Goal: Task Accomplishment & Management: Use online tool/utility

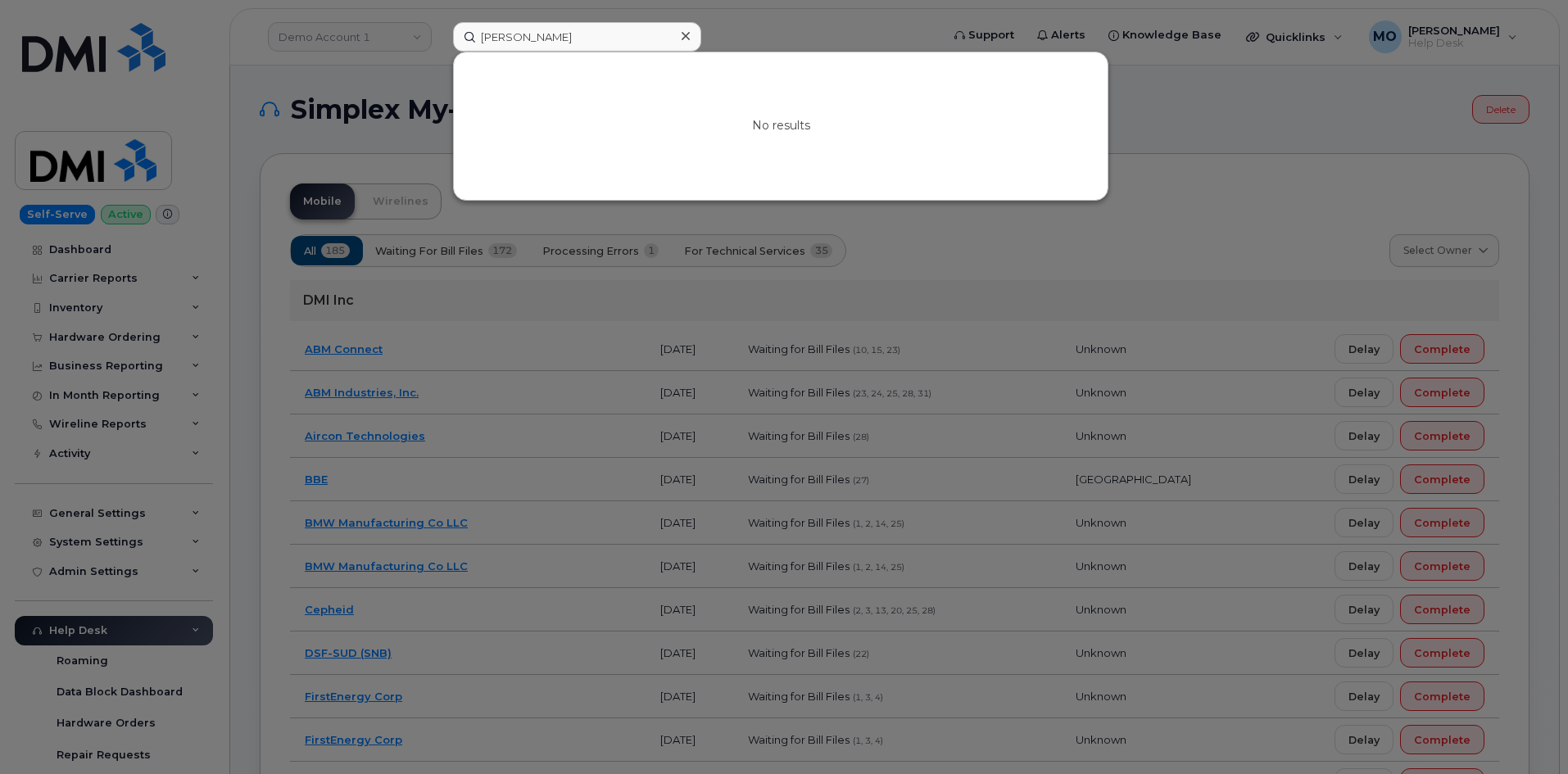
click at [573, 35] on input "Laura Krebs" at bounding box center [577, 36] width 248 height 29
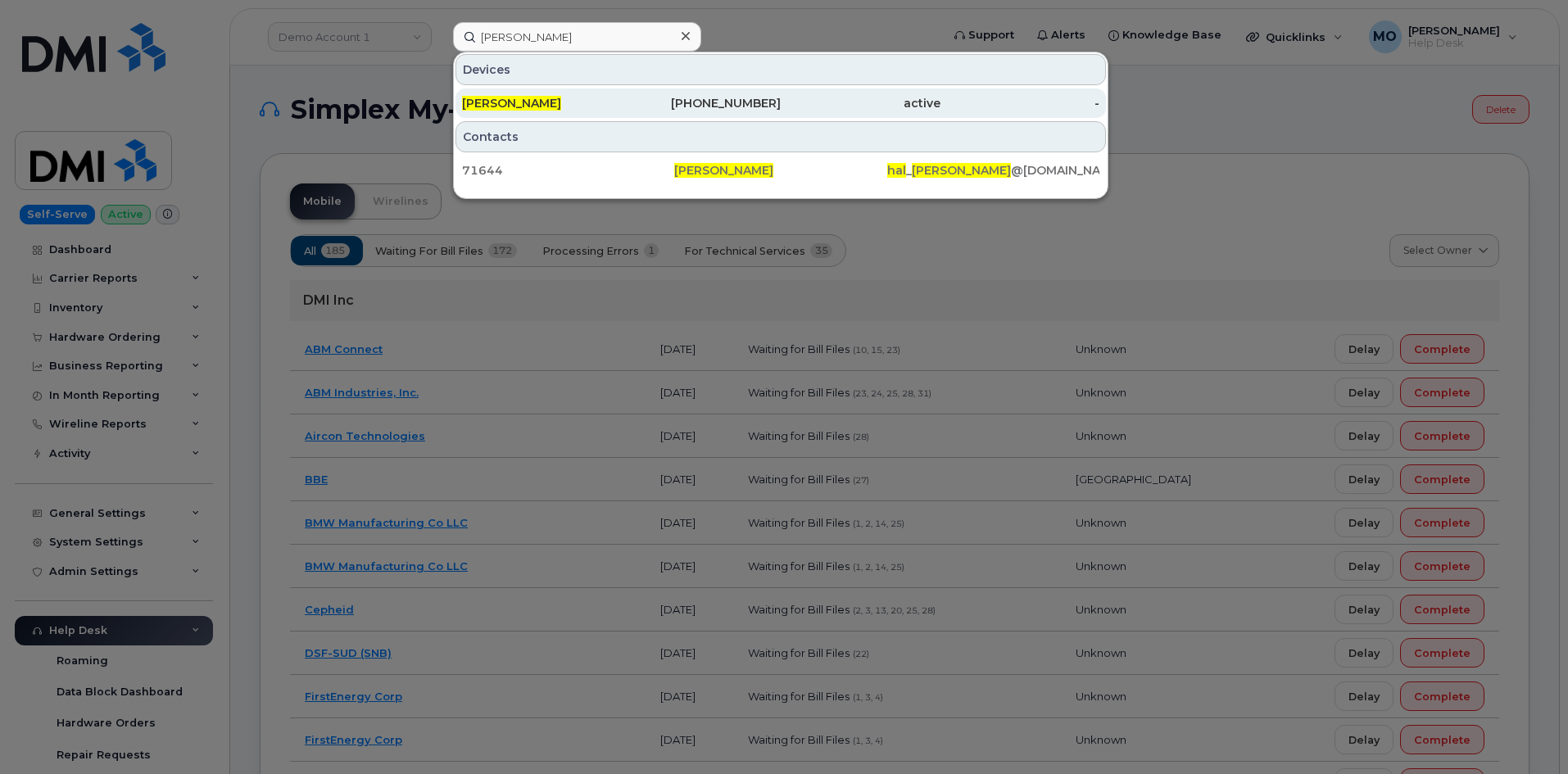
type input "Hal Carmichael"
click at [581, 95] on div "Hal Carmichael" at bounding box center [542, 103] width 160 height 29
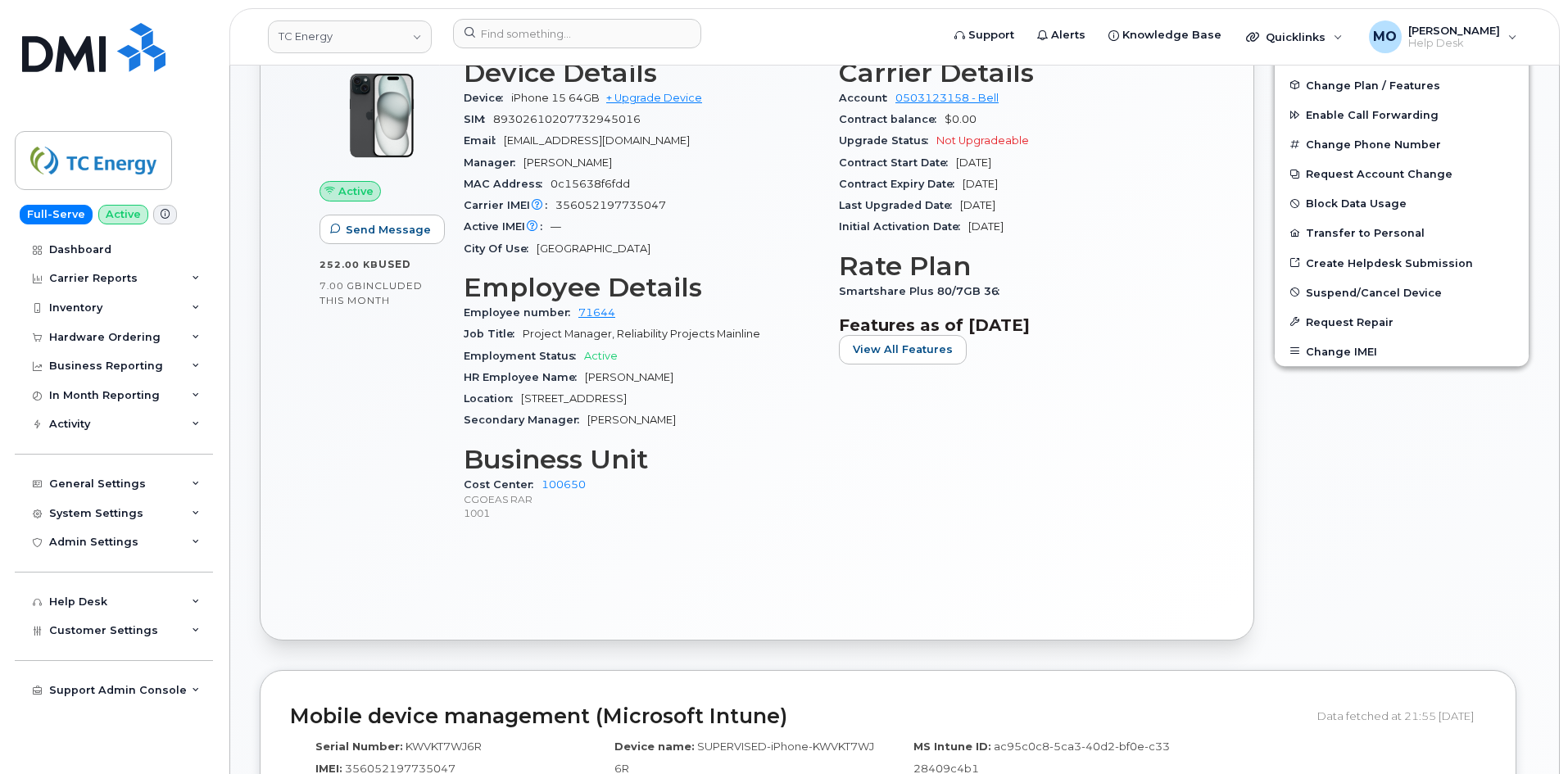
scroll to position [492, 0]
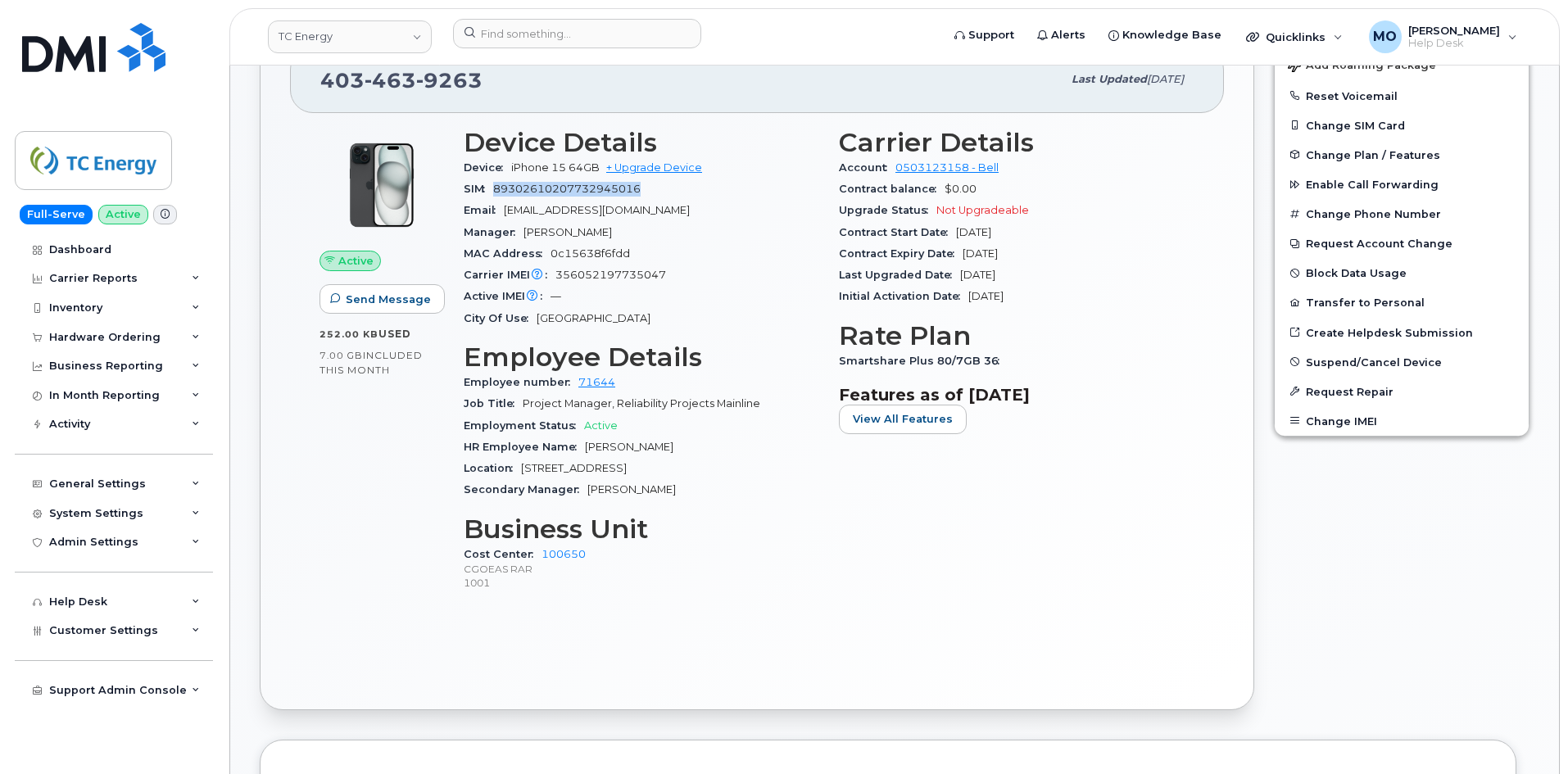
drag, startPoint x: 668, startPoint y: 187, endPoint x: 488, endPoint y: 184, distance: 180.0
click at [488, 184] on div "SIM 89302610207732945016" at bounding box center [642, 188] width 356 height 21
copy span "89302610207732945016"
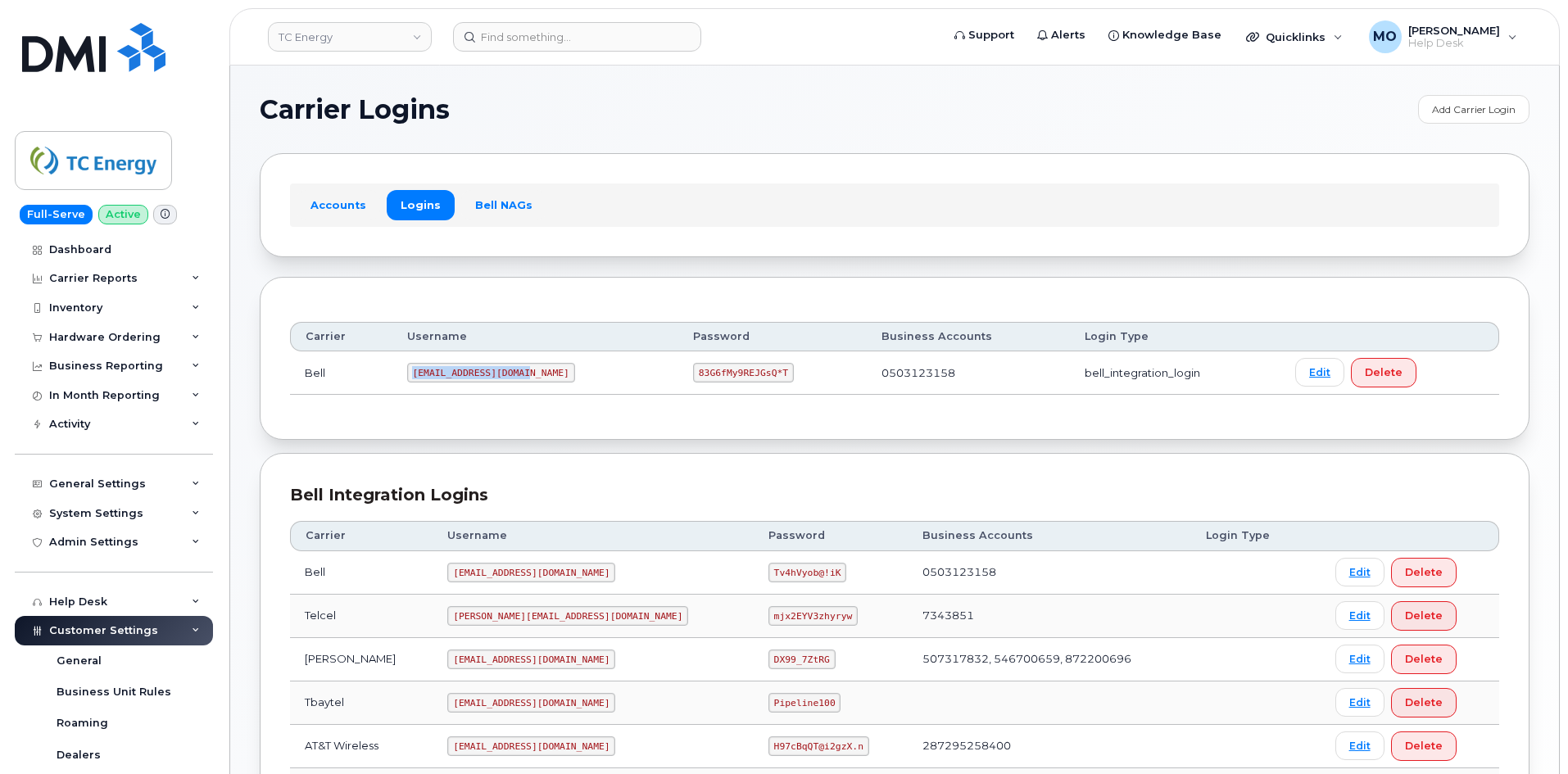
drag, startPoint x: 554, startPoint y: 372, endPoint x: 412, endPoint y: 372, distance: 142.0
click at [412, 372] on td "tcenergysm@myserve.ca" at bounding box center [535, 374] width 286 height 44
copy code "tcenergysm@myserve.ca"
drag, startPoint x: 732, startPoint y: 368, endPoint x: 649, endPoint y: 375, distance: 83.3
click at [694, 375] on code "83G6fMy9REJGsQ*T" at bounding box center [744, 372] width 101 height 19
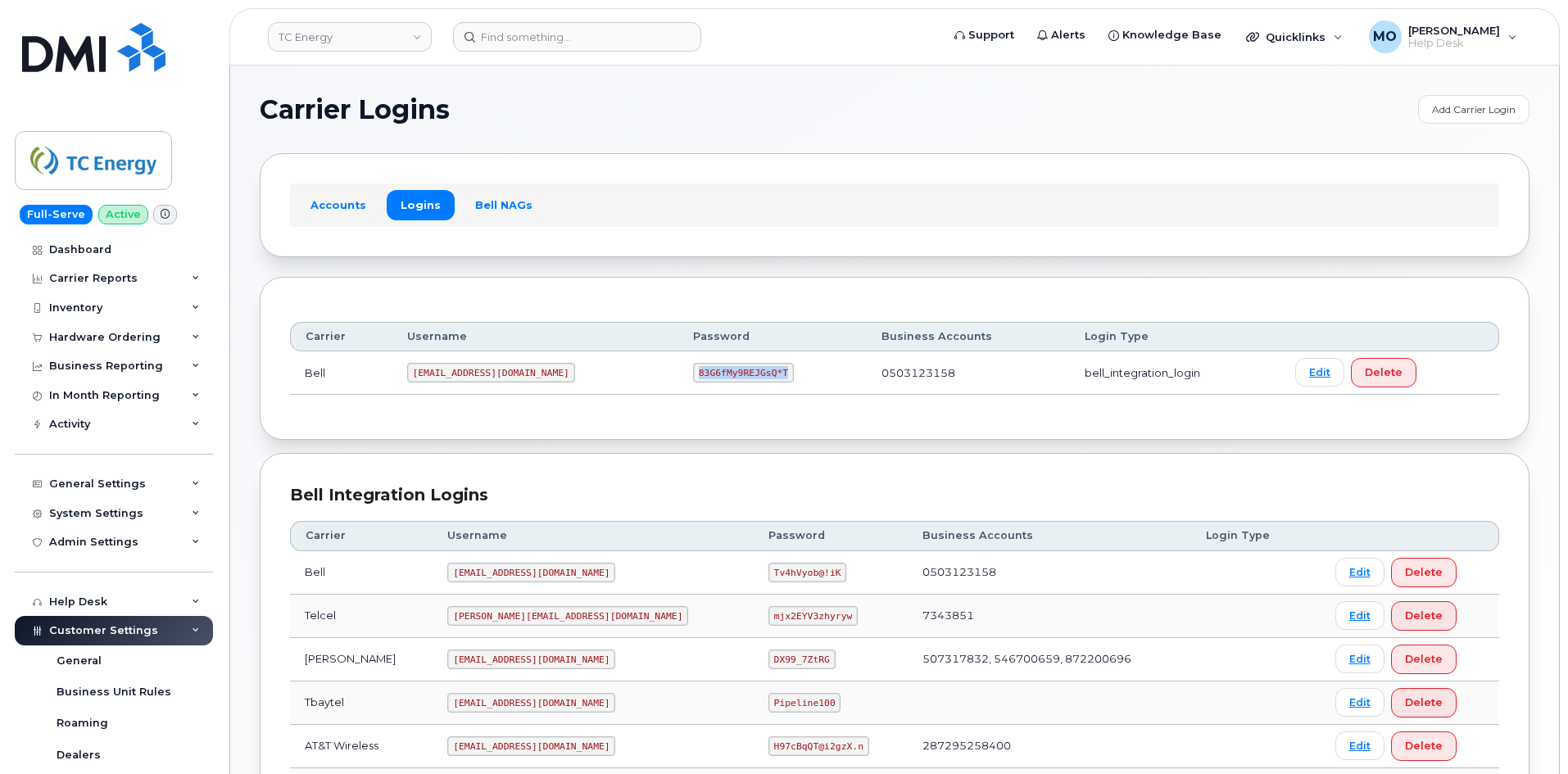
copy code "83G6fMy9REJGsQ*T"
drag, startPoint x: 550, startPoint y: 379, endPoint x: 408, endPoint y: 370, distance: 142.3
click at [408, 370] on td "tcenergysm@myserve.ca" at bounding box center [535, 374] width 286 height 44
copy code "tcenergysm@myserve.ca"
drag, startPoint x: 644, startPoint y: 374, endPoint x: 771, endPoint y: 359, distance: 127.9
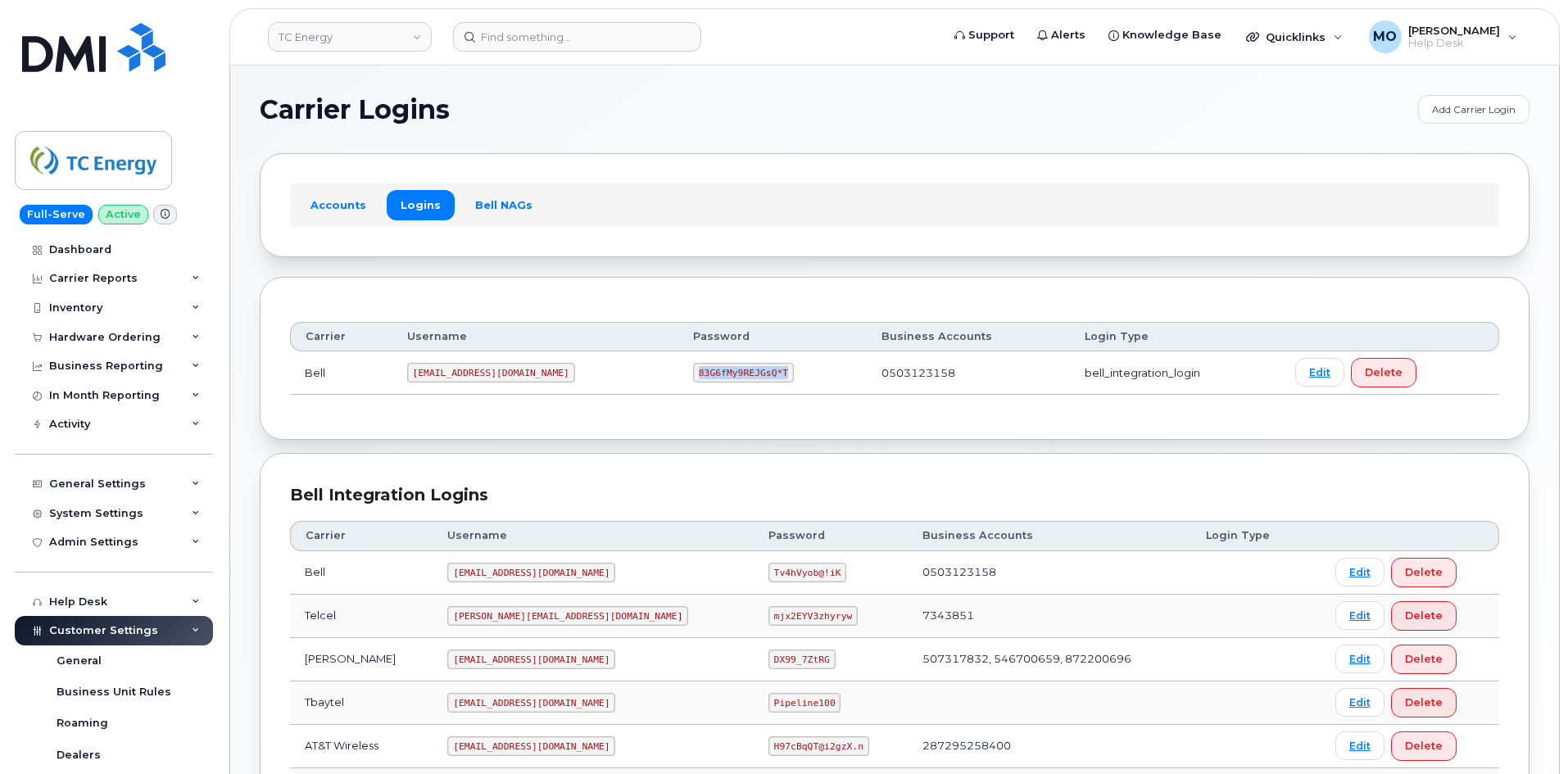
click at [771, 360] on td "83G6fMy9REJGsQ*T" at bounding box center [772, 374] width 188 height 44
copy code "83G6fMy9REJGsQ*T"
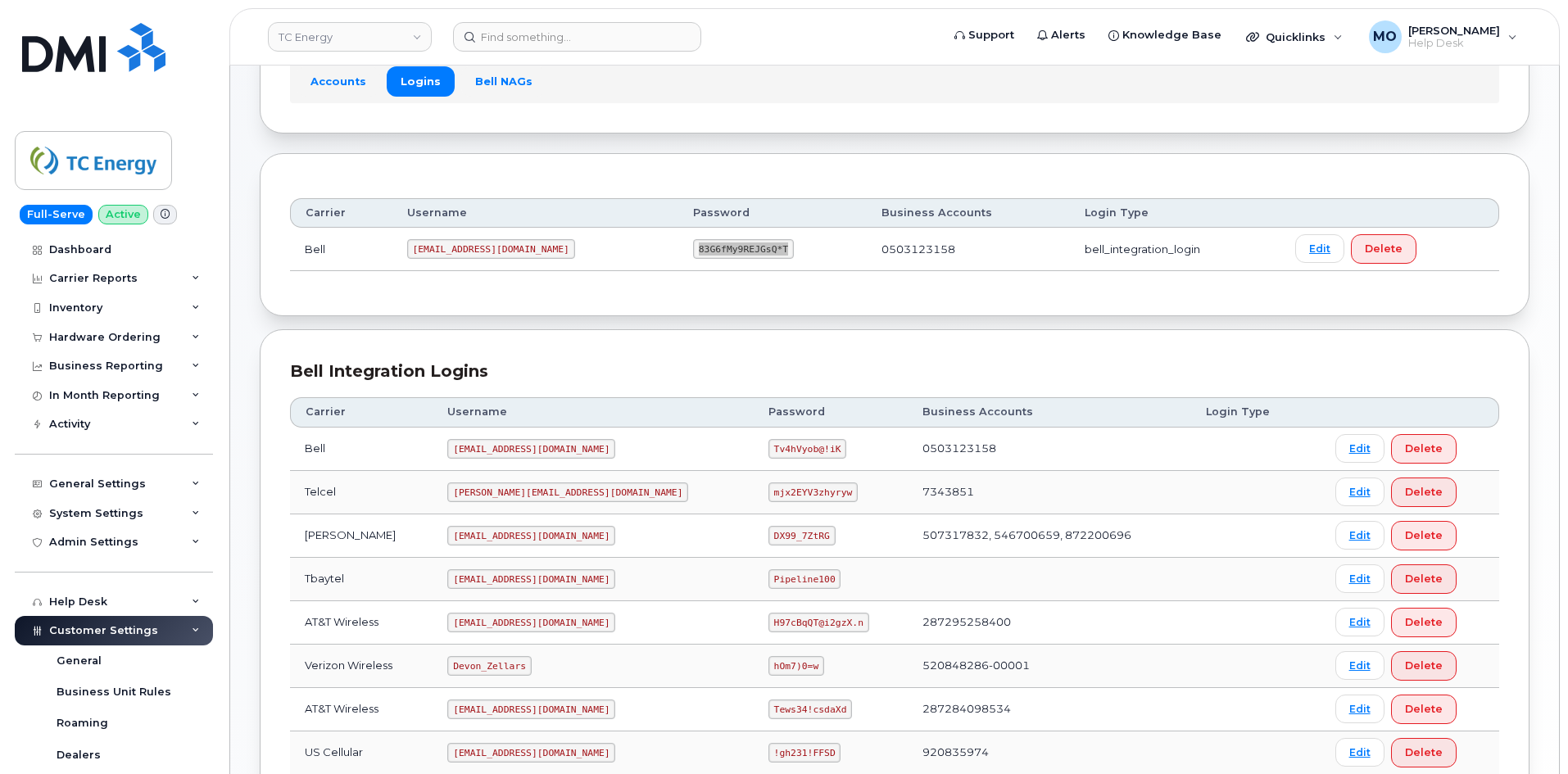
scroll to position [164, 0]
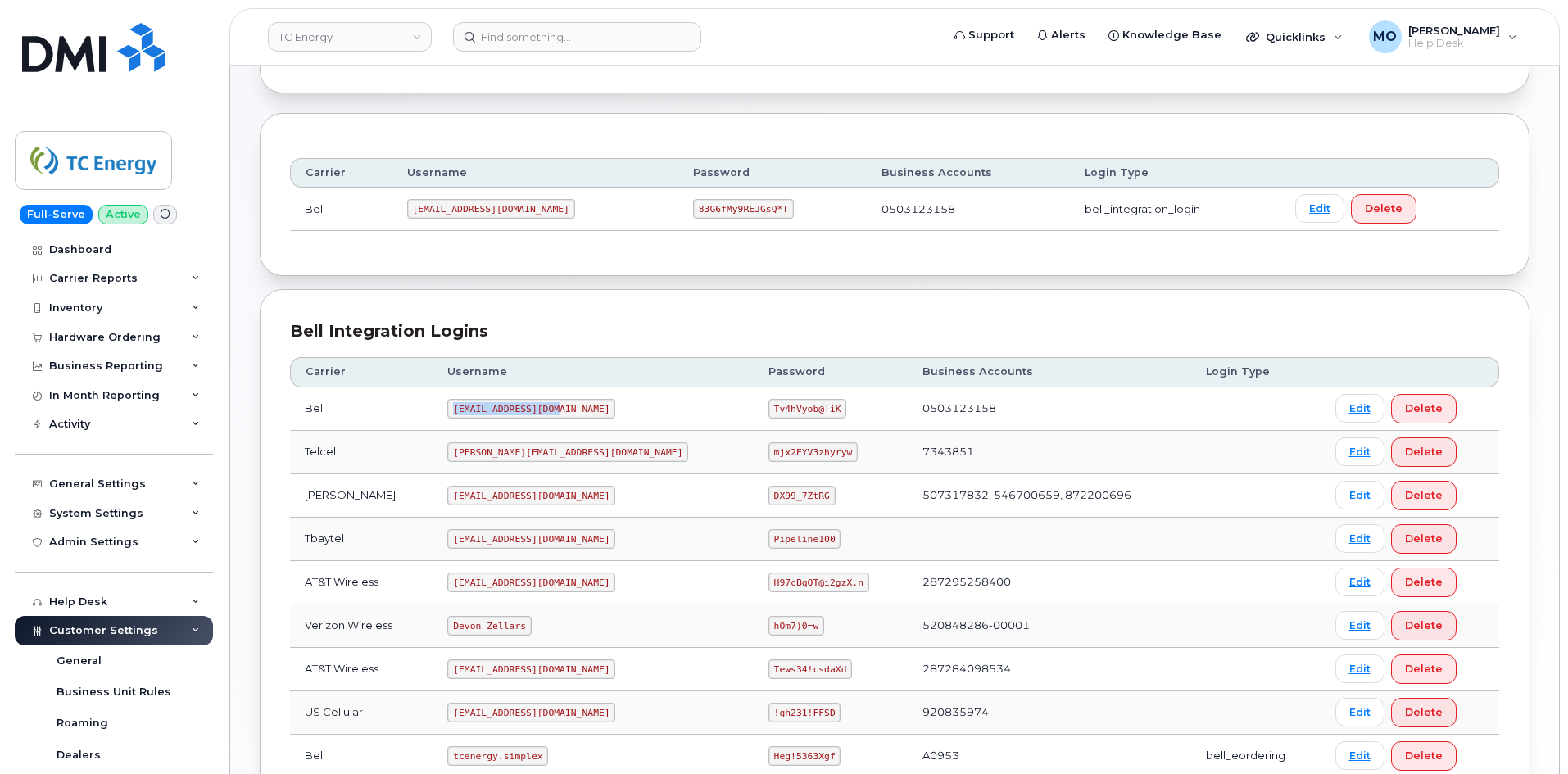
drag, startPoint x: 432, startPoint y: 416, endPoint x: 637, endPoint y: 417, distance: 205.0
click at [637, 417] on tr "Bell tcenergy@myserve.ca Tv4hVyob@!iK 0503123158 Edit Delete" at bounding box center [895, 410] width 1210 height 44
copy tr "tcenergy@myserve.ca"
drag, startPoint x: 766, startPoint y: 394, endPoint x: 874, endPoint y: 390, distance: 108.1
click at [884, 389] on tr "Bell tcenergy@myserve.ca Tv4hVyob@!iK 0503123158 Edit Delete" at bounding box center [895, 410] width 1210 height 44
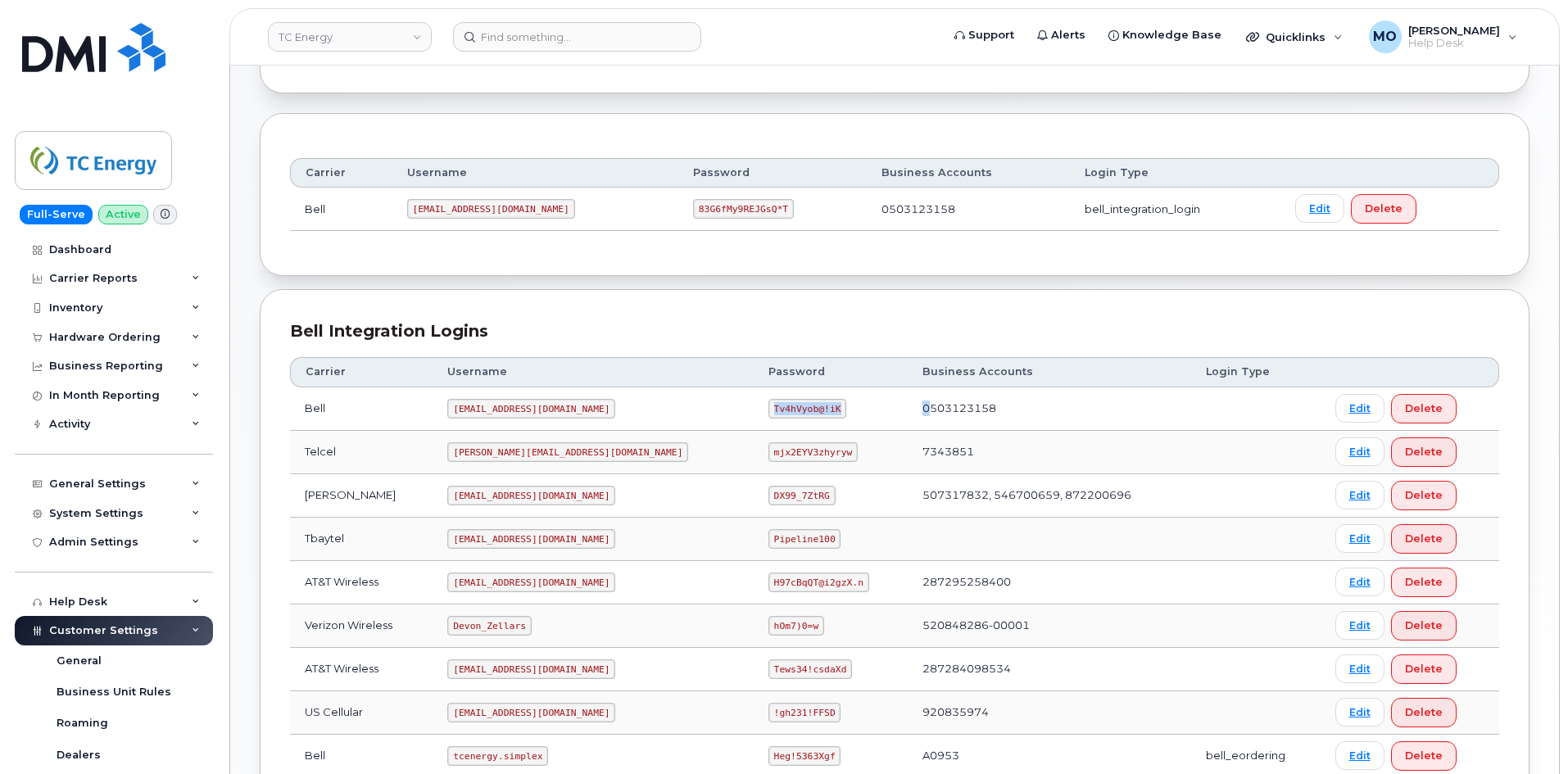
click at [807, 409] on td "Tv4hVyob@!iK" at bounding box center [831, 410] width 154 height 44
click at [802, 409] on td "Tv4hVyob@!iK" at bounding box center [831, 410] width 154 height 44
drag, startPoint x: 787, startPoint y: 409, endPoint x: 720, endPoint y: 414, distance: 67.2
click at [754, 414] on td "Tv4hVyob@!iK" at bounding box center [831, 410] width 154 height 44
copy code "Tv4hVyob@!iK"
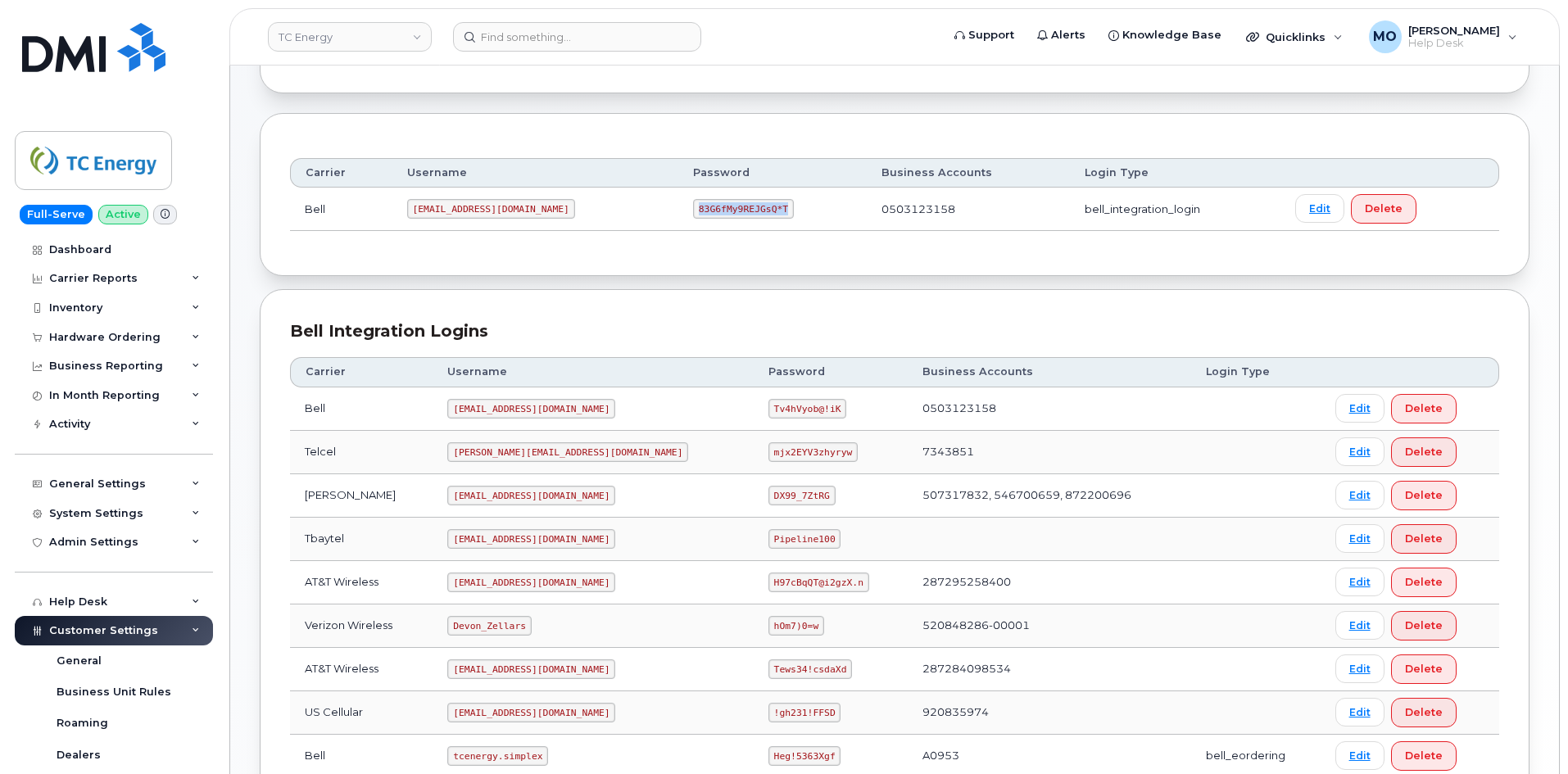
drag, startPoint x: 745, startPoint y: 211, endPoint x: 637, endPoint y: 218, distance: 108.2
click at [678, 218] on td "83G6fMy9REJGsQ*T" at bounding box center [772, 209] width 188 height 44
copy code "83G6fMy9REJGsQ*T"
drag, startPoint x: 711, startPoint y: 405, endPoint x: 812, endPoint y: 409, distance: 101.1
click at [812, 409] on tr "Bell tcenergy@myserve.ca Tv4hVyob@!iK 0503123158 Edit Delete" at bounding box center [895, 410] width 1210 height 44
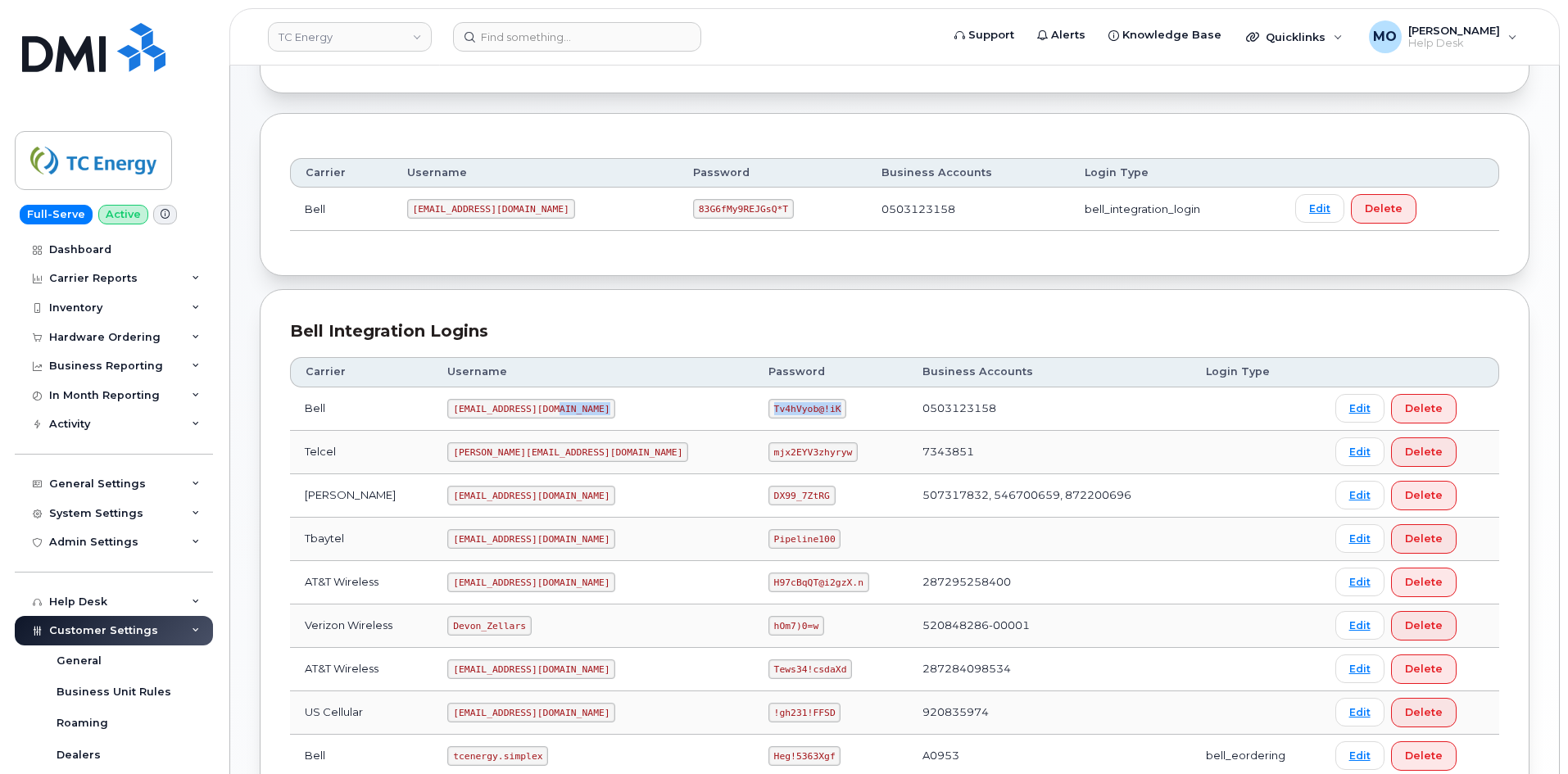
copy tr "Tv4hVyob@!iK"
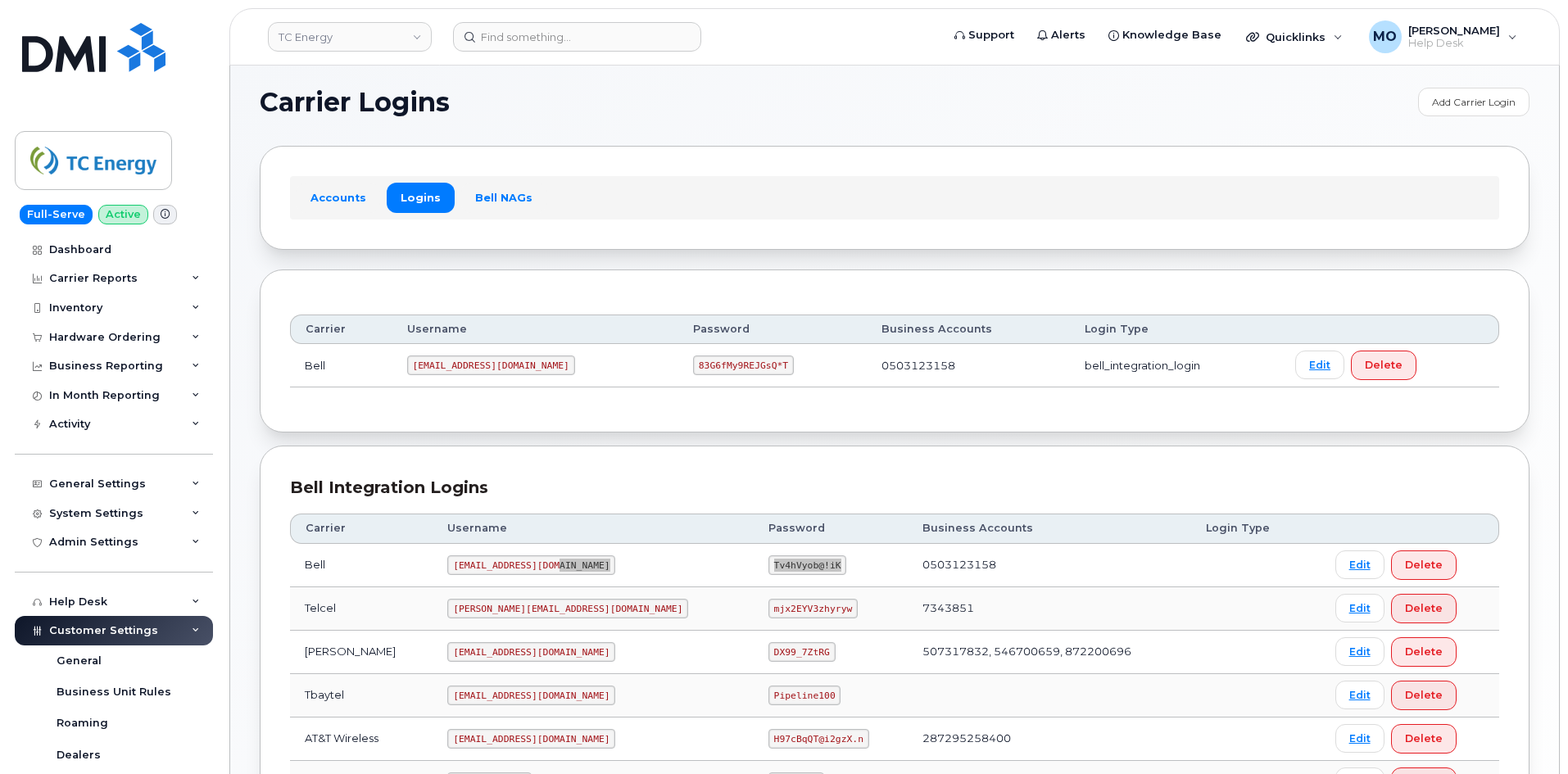
scroll to position [0, 0]
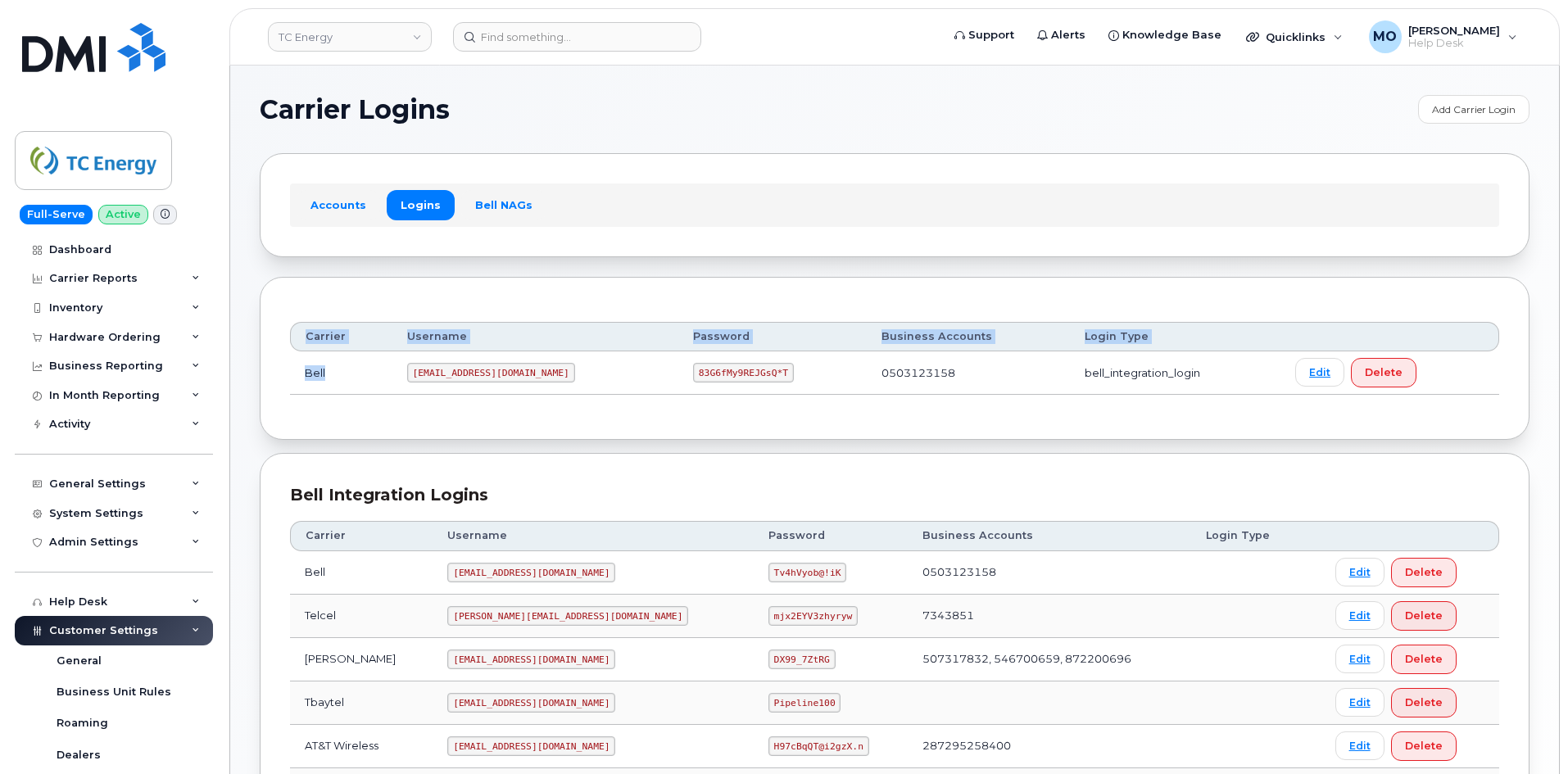
drag, startPoint x: 396, startPoint y: 370, endPoint x: 556, endPoint y: 393, distance: 161.6
click at [555, 396] on div "Carrier Username Password Business Accounts Login Type Bell tcenergysm@myserve.…" at bounding box center [895, 359] width 1210 height 102
drag, startPoint x: 584, startPoint y: 379, endPoint x: 575, endPoint y: 378, distance: 9.1
click at [583, 378] on td "tcenergysm@myserve.ca" at bounding box center [535, 374] width 286 height 44
drag, startPoint x: 546, startPoint y: 373, endPoint x: 390, endPoint y: 369, distance: 156.1
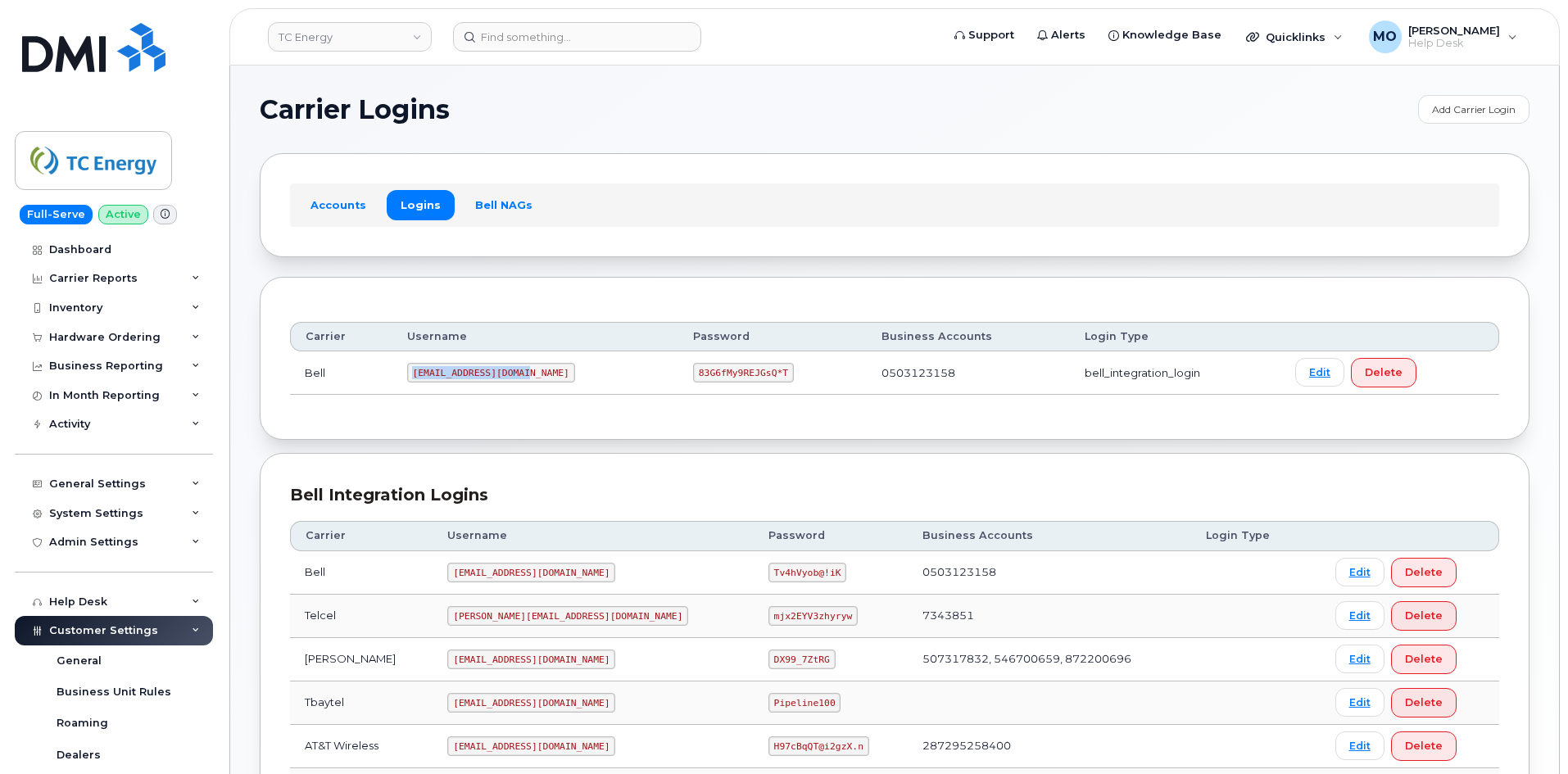
click at [390, 369] on tr "Bell tcenergysm@myserve.ca 83G6fMy9REJGsQ*T 0503123158 bell_integration_login E…" at bounding box center [895, 374] width 1210 height 44
copy tr "tcenergysm@myserve.ca"
drag, startPoint x: 720, startPoint y: 369, endPoint x: 650, endPoint y: 379, distance: 70.7
click at [678, 379] on td "83G6fMy9REJGsQ*T" at bounding box center [772, 374] width 188 height 44
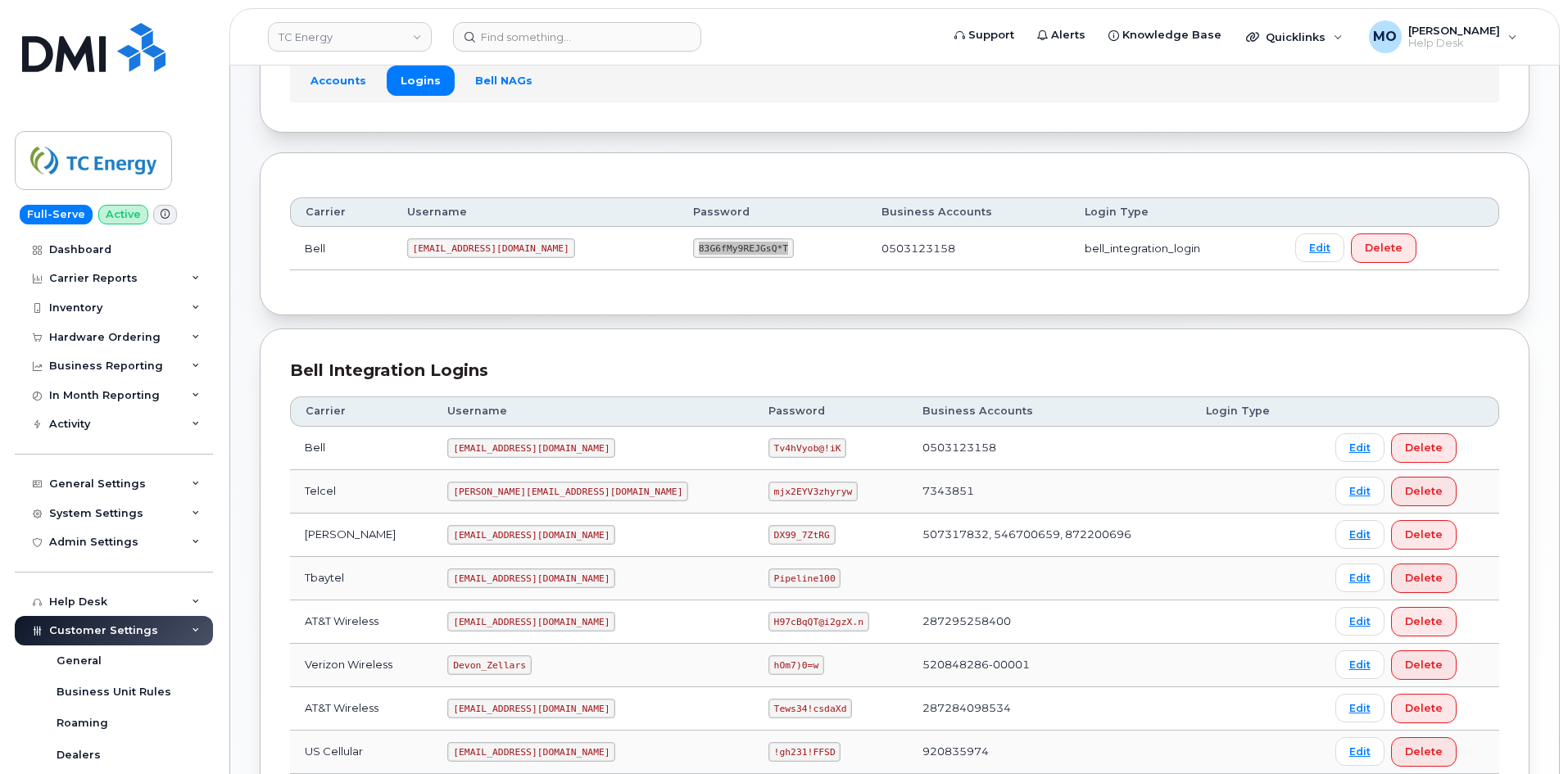
scroll to position [308, 0]
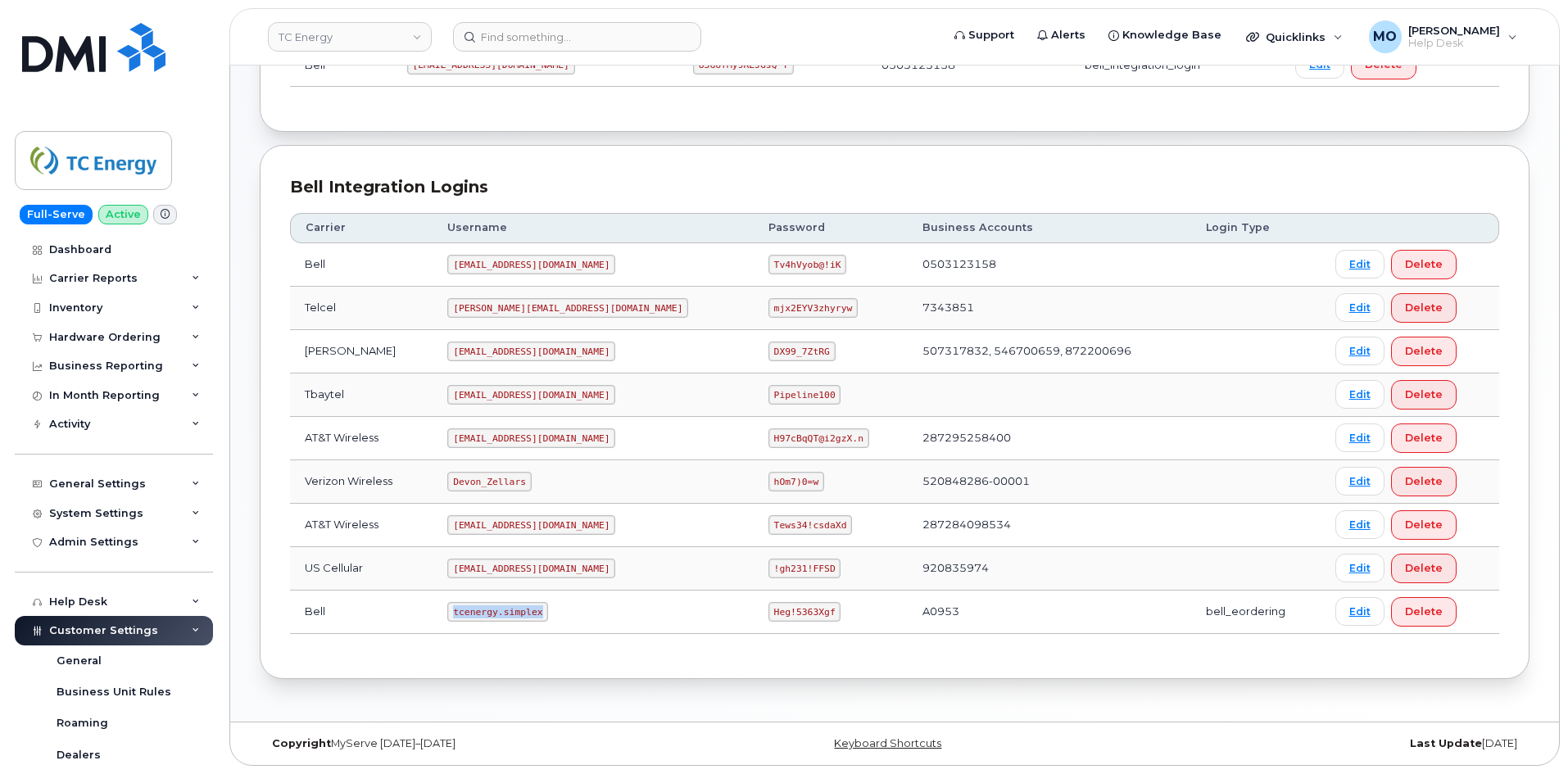
drag, startPoint x: 567, startPoint y: 618, endPoint x: 436, endPoint y: 608, distance: 131.4
click at [436, 608] on tr "Bell tcenergy.simplex Heg!5363Xgf A0953 bell_eordering Edit Delete" at bounding box center [895, 612] width 1210 height 44
drag, startPoint x: 665, startPoint y: 609, endPoint x: 812, endPoint y: 601, distance: 147.2
click at [812, 601] on tr "Bell tcenergy.simplex Heg!5363Xgf A0953 bell_eordering Edit Delete" at bounding box center [895, 612] width 1210 height 44
drag, startPoint x: 536, startPoint y: 280, endPoint x: 444, endPoint y: 275, distance: 92.1
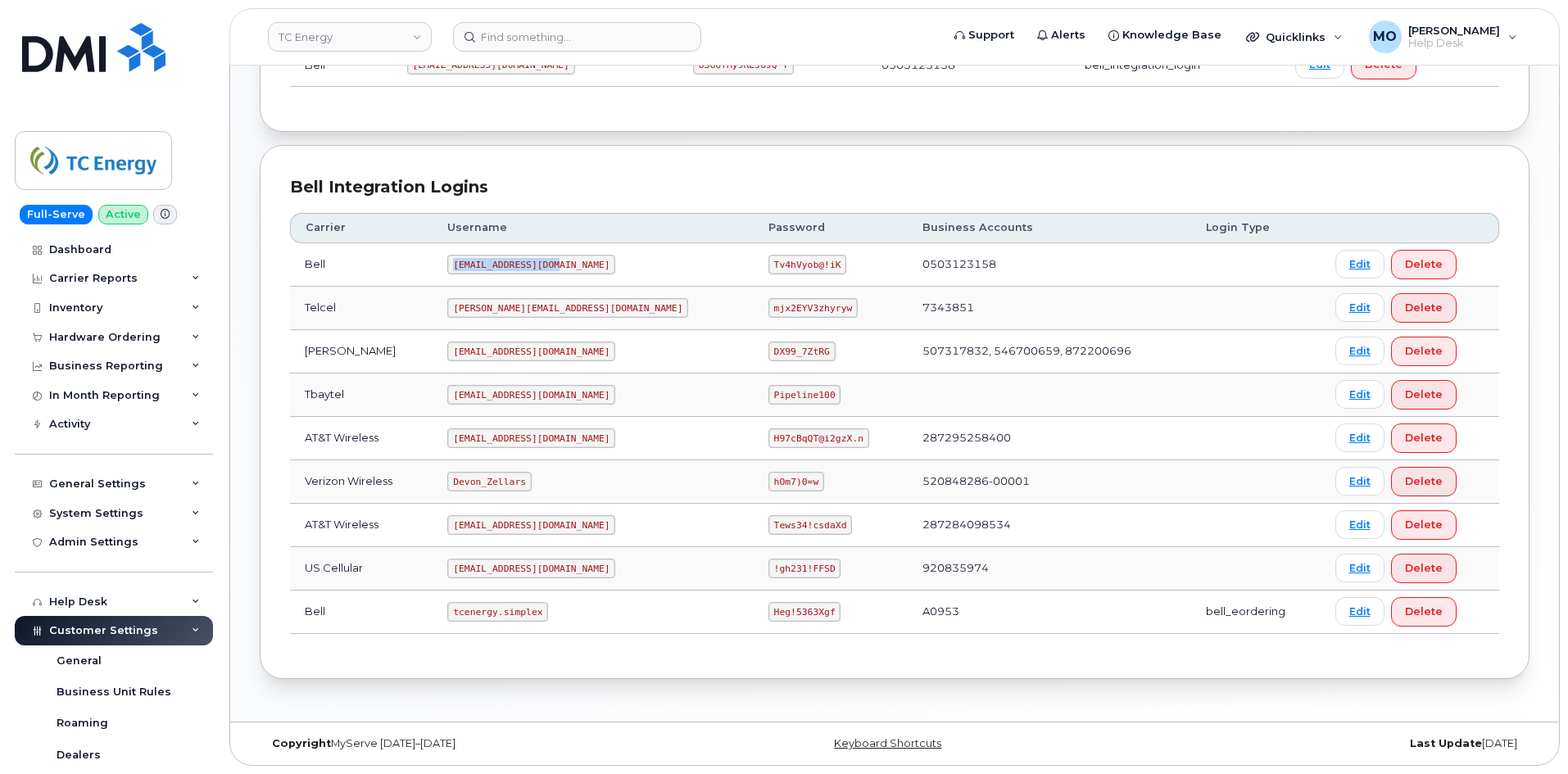
click at [446, 276] on td "tcenergy@myserve.ca" at bounding box center [593, 266] width 321 height 44
drag, startPoint x: 444, startPoint y: 274, endPoint x: 580, endPoint y: 267, distance: 136.2
click at [579, 267] on td "tcenergy@myserve.ca" at bounding box center [593, 266] width 321 height 44
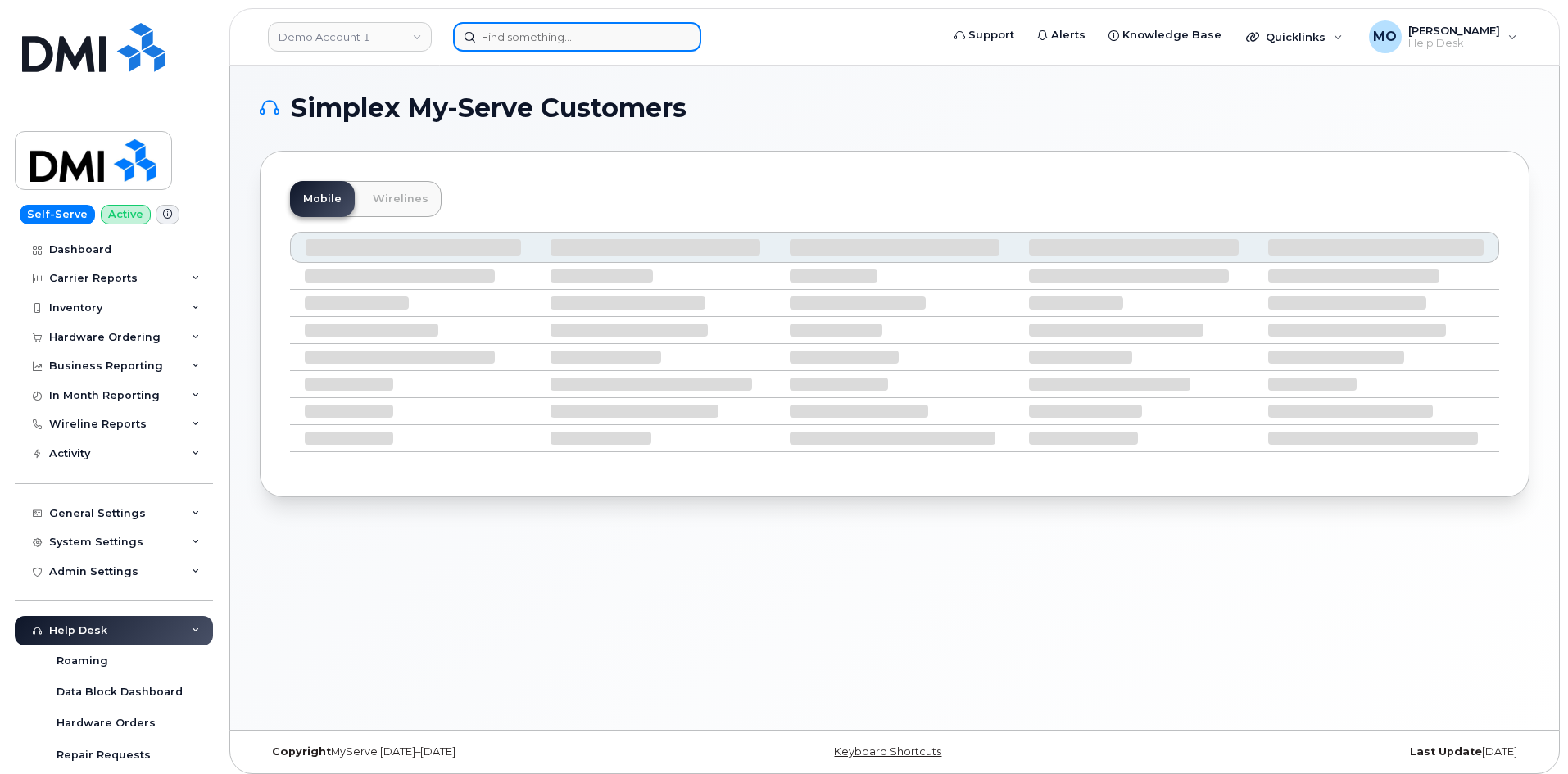
click at [504, 34] on input at bounding box center [577, 36] width 248 height 29
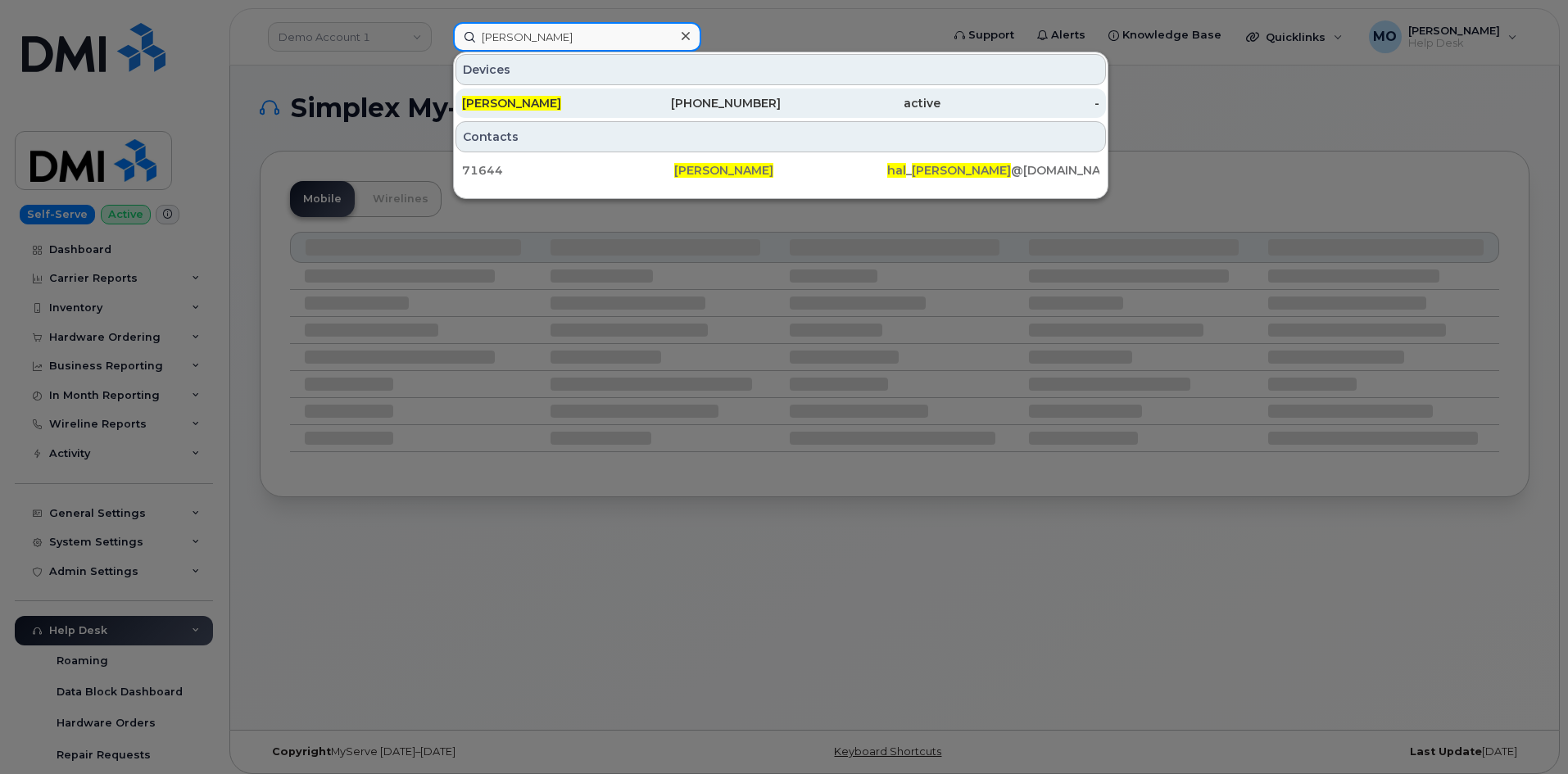
type input "[PERSON_NAME]"
click at [565, 99] on div "Hal Carmichael" at bounding box center [542, 103] width 160 height 17
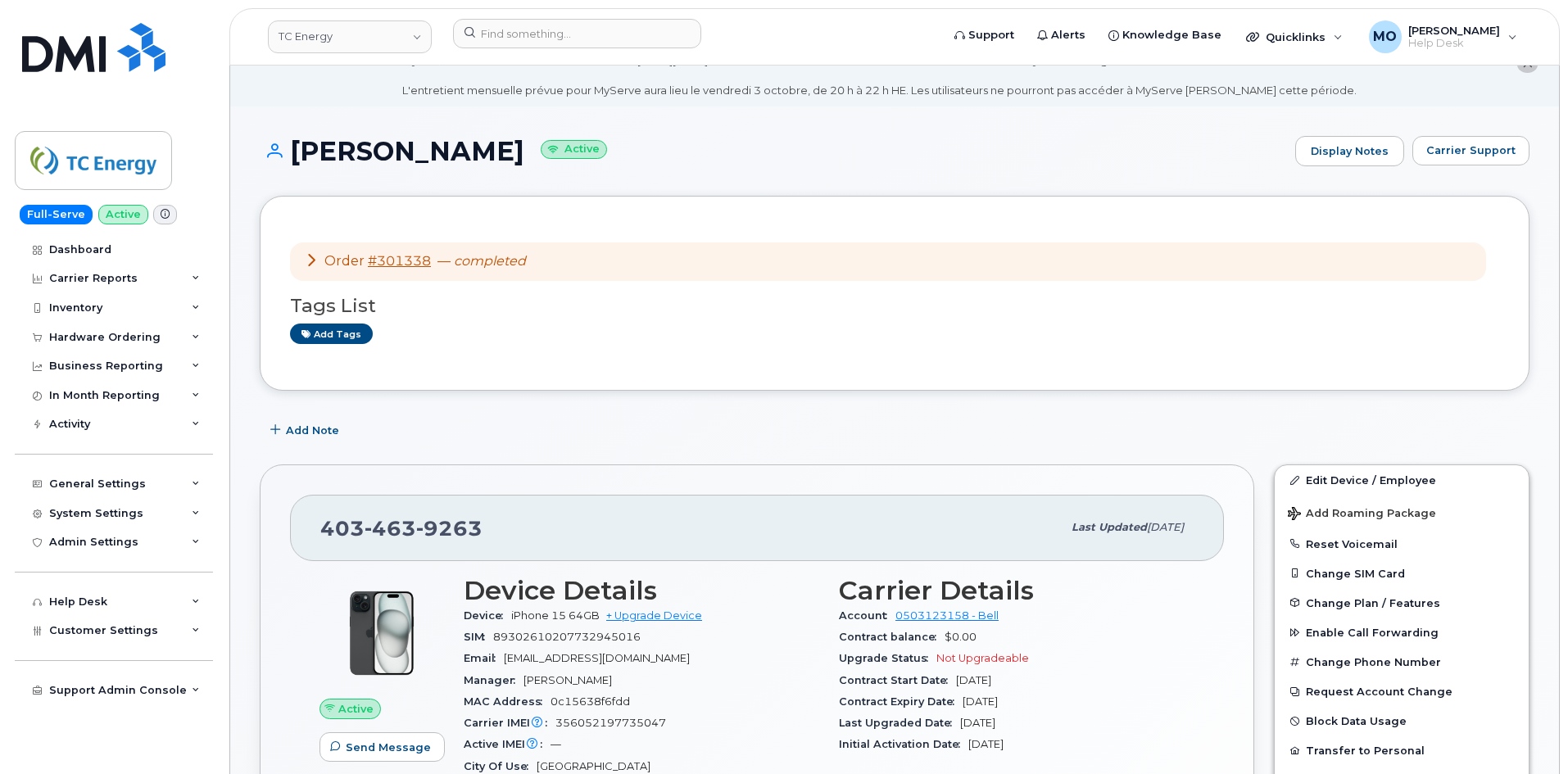
scroll to position [82, 0]
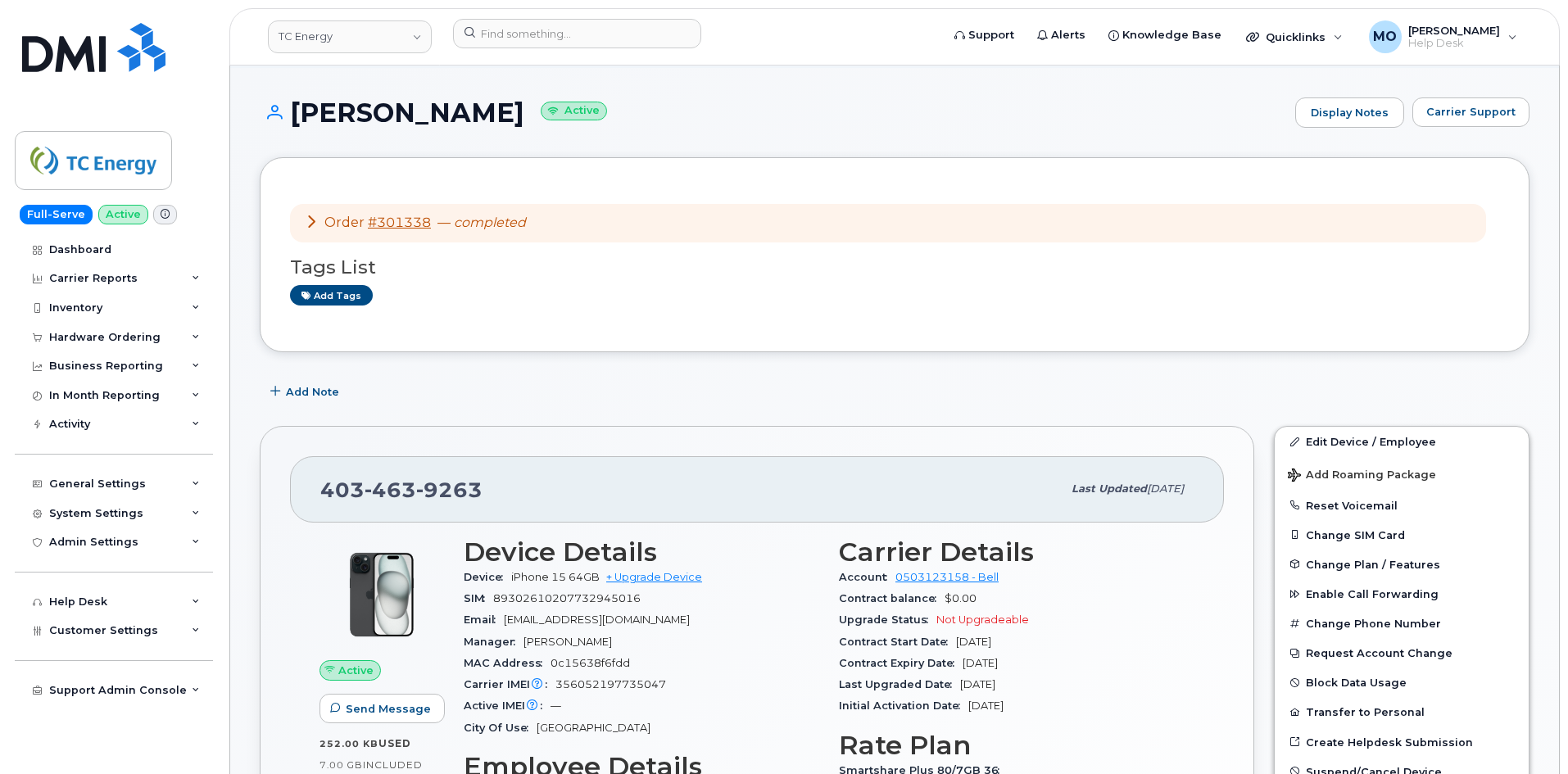
click at [312, 224] on icon at bounding box center [312, 221] width 13 height 13
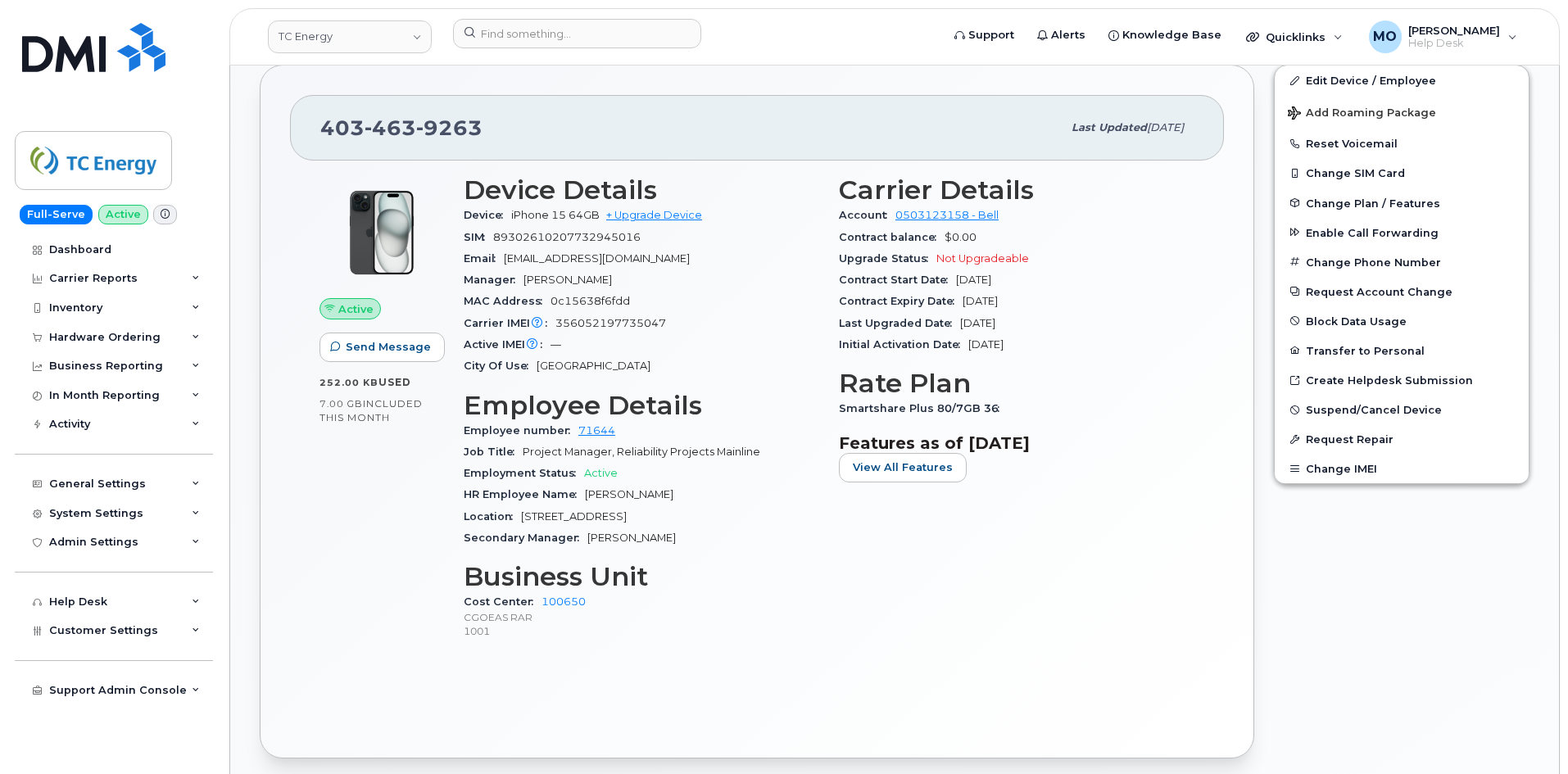
scroll to position [819, 0]
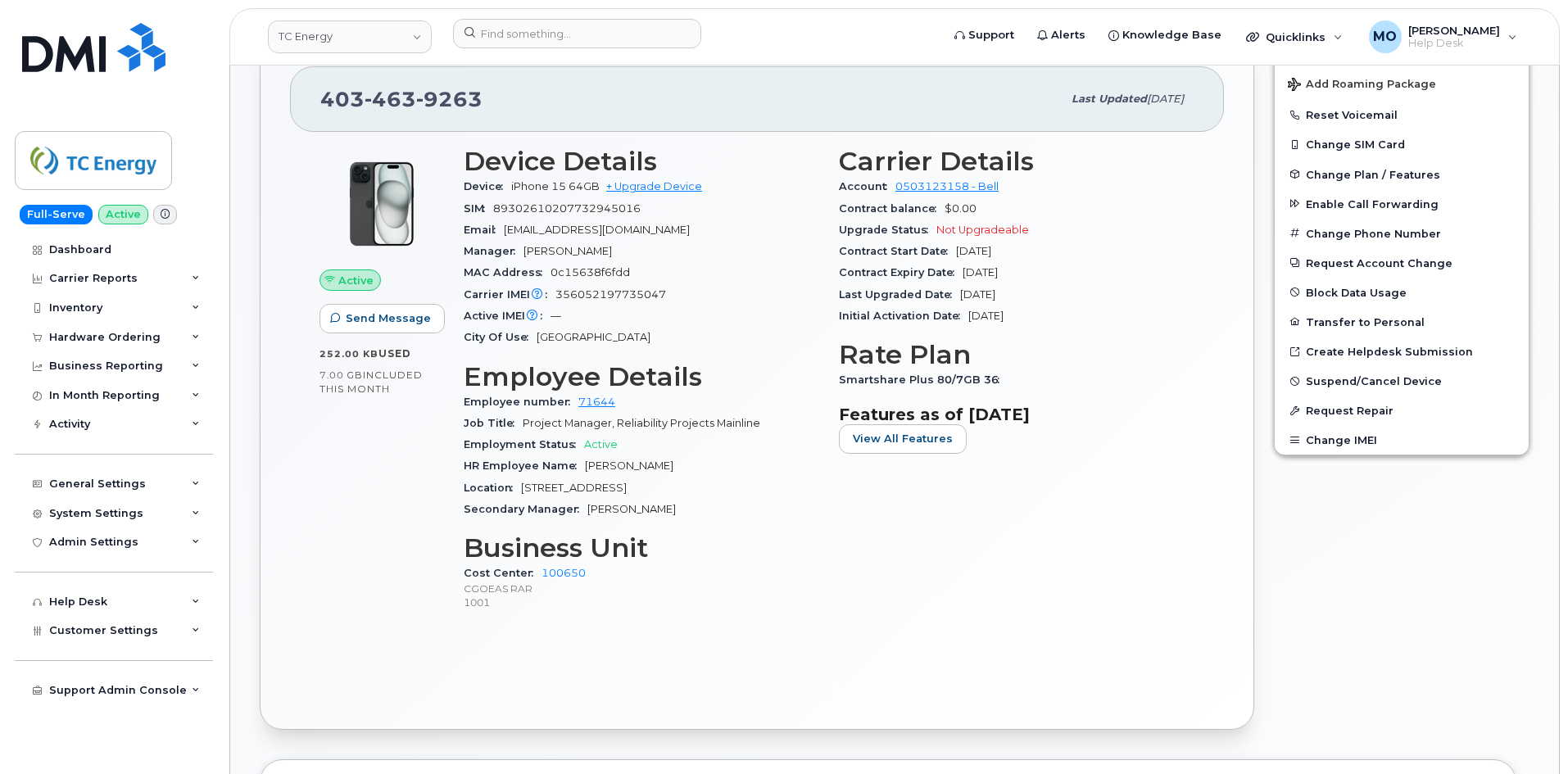
drag, startPoint x: 1158, startPoint y: 323, endPoint x: 1150, endPoint y: 276, distance: 47.7
click at [1155, 320] on div "Initial Activation Date [DATE]" at bounding box center [1017, 316] width 356 height 21
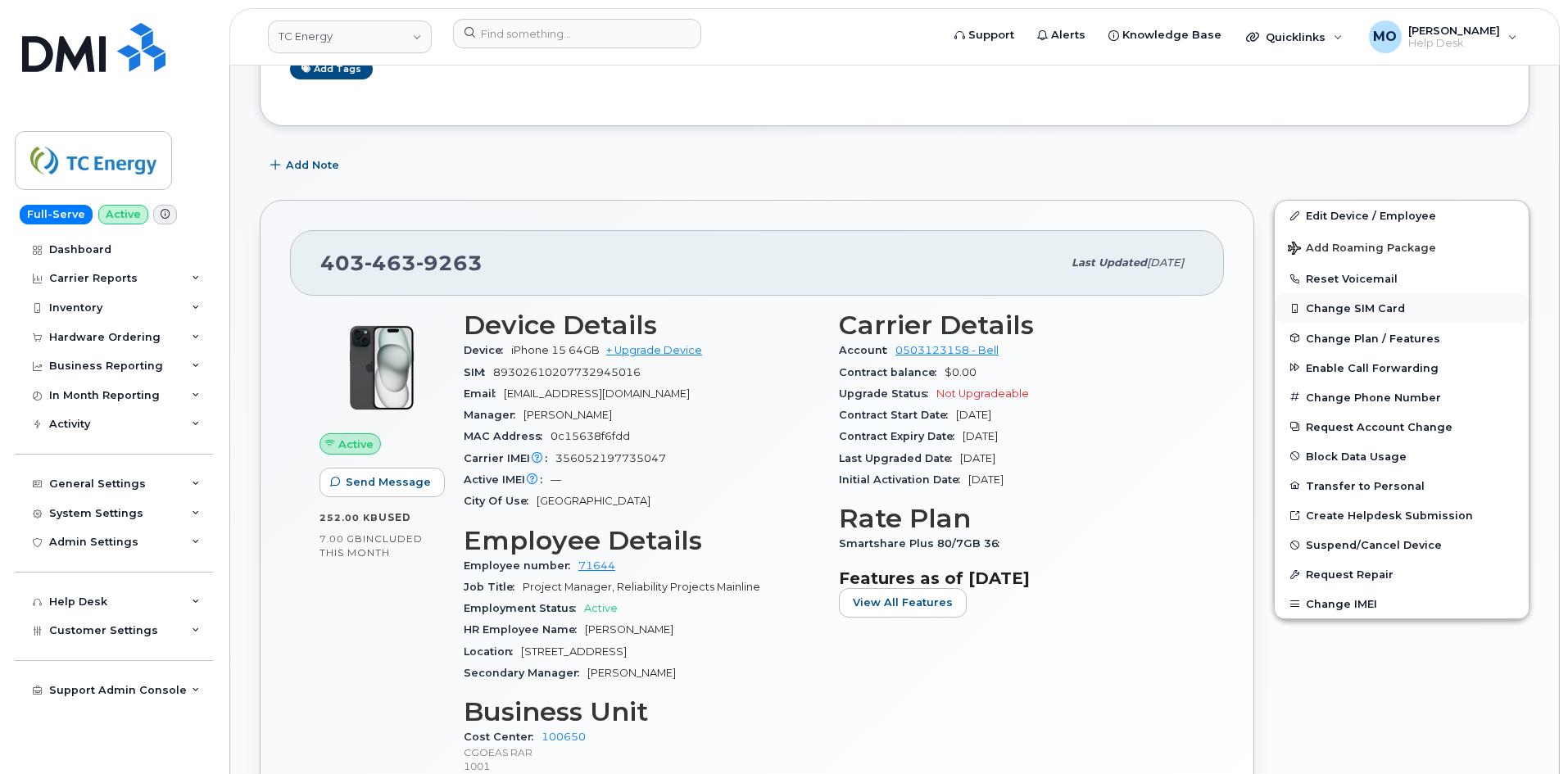
scroll to position [737, 0]
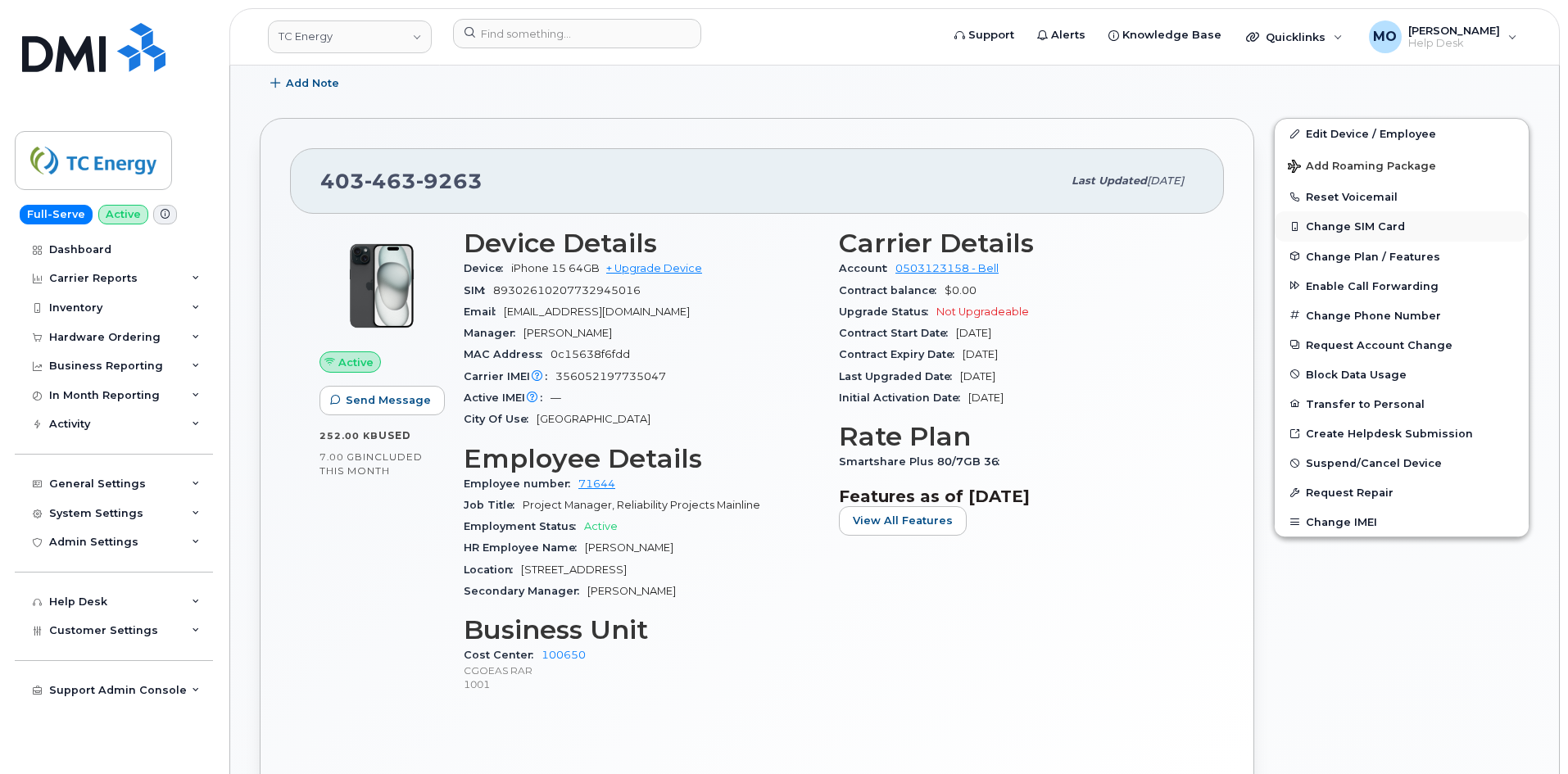
click at [1349, 228] on button "Change SIM Card" at bounding box center [1401, 225] width 254 height 29
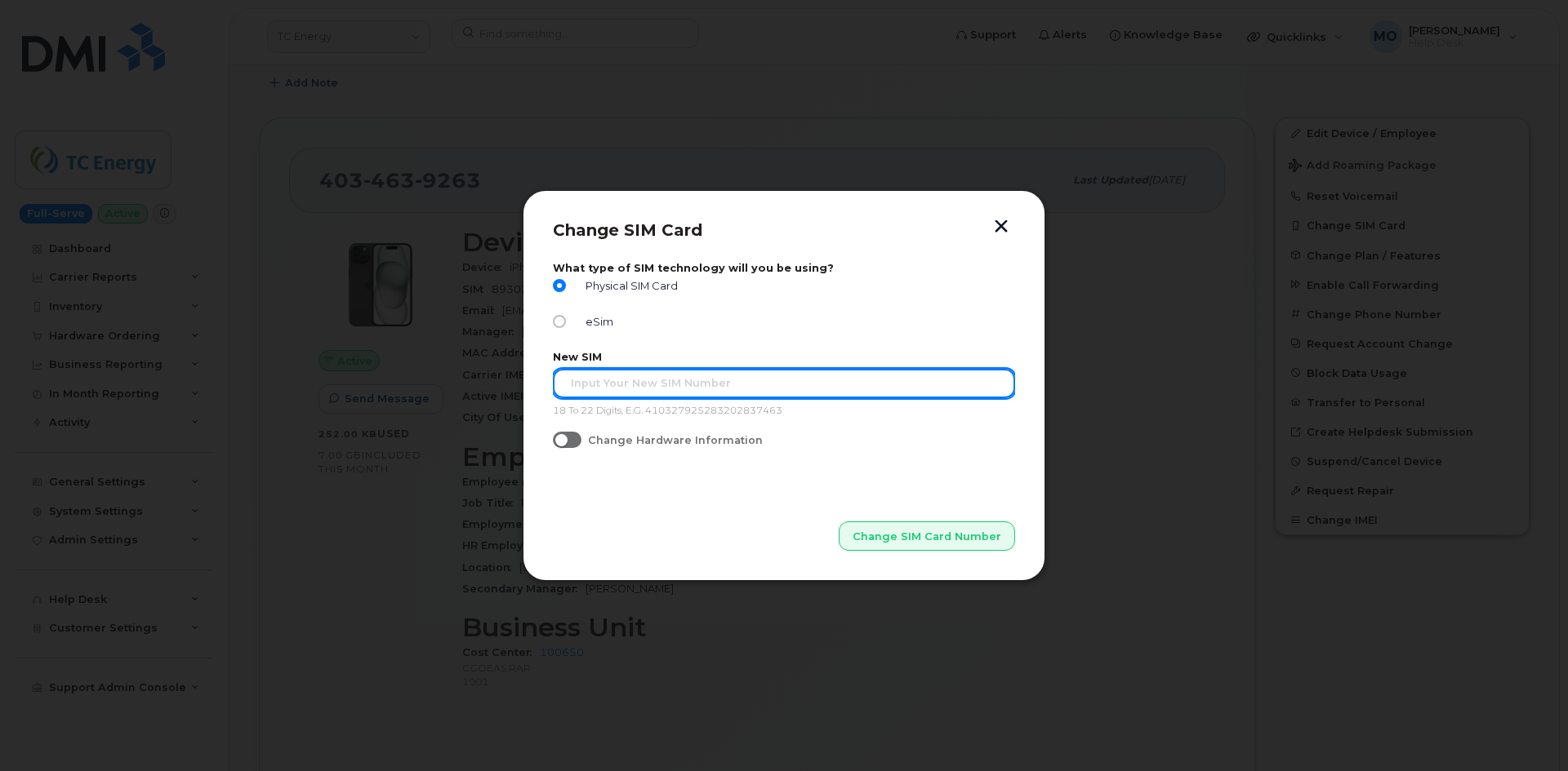
click at [626, 390] on input "text" at bounding box center [784, 383] width 463 height 29
paste input "89302610207732945016"
type input "89302610207732945016"
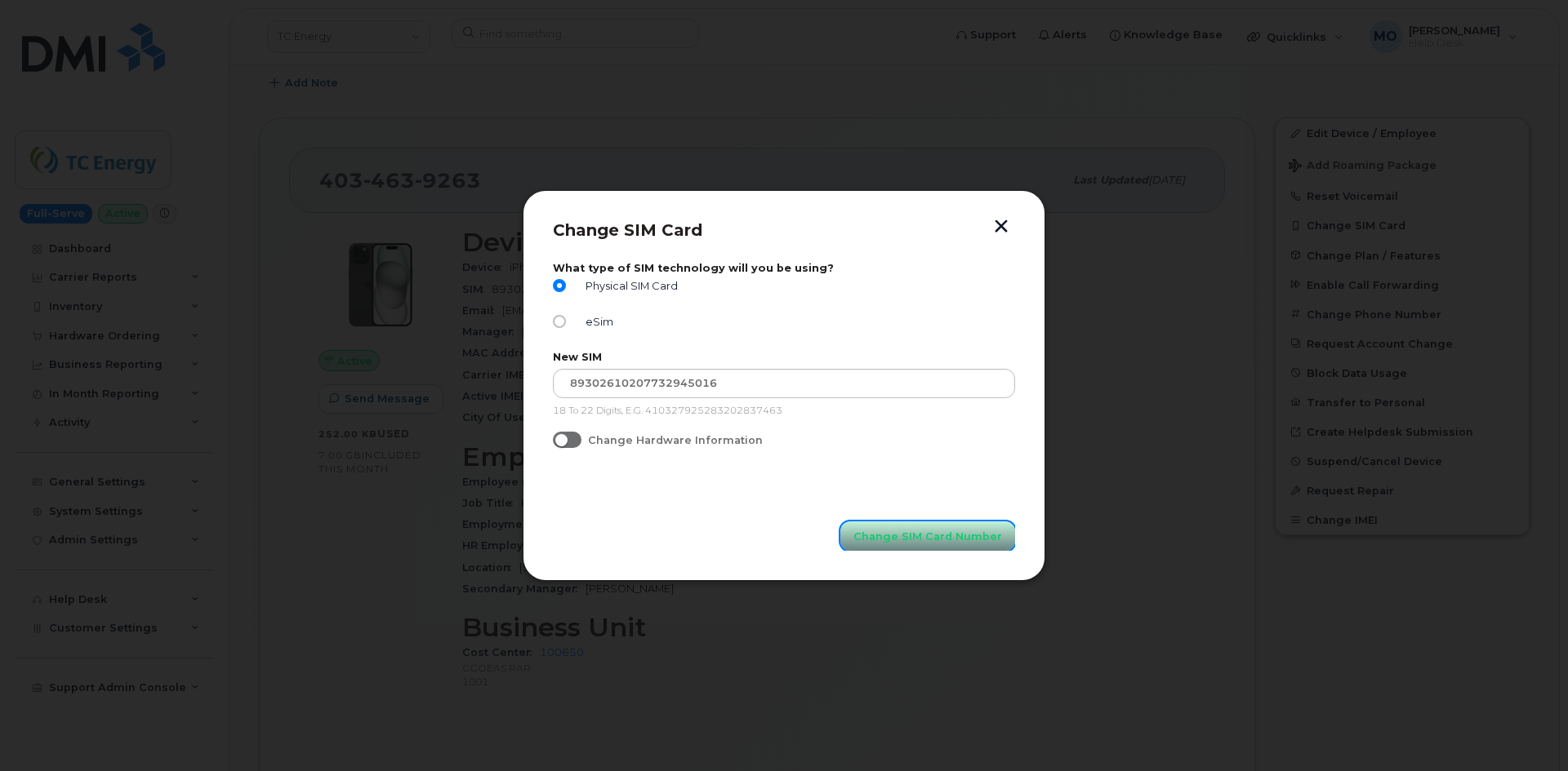
click at [867, 537] on span "Change SIM Card Number" at bounding box center [928, 537] width 149 height 16
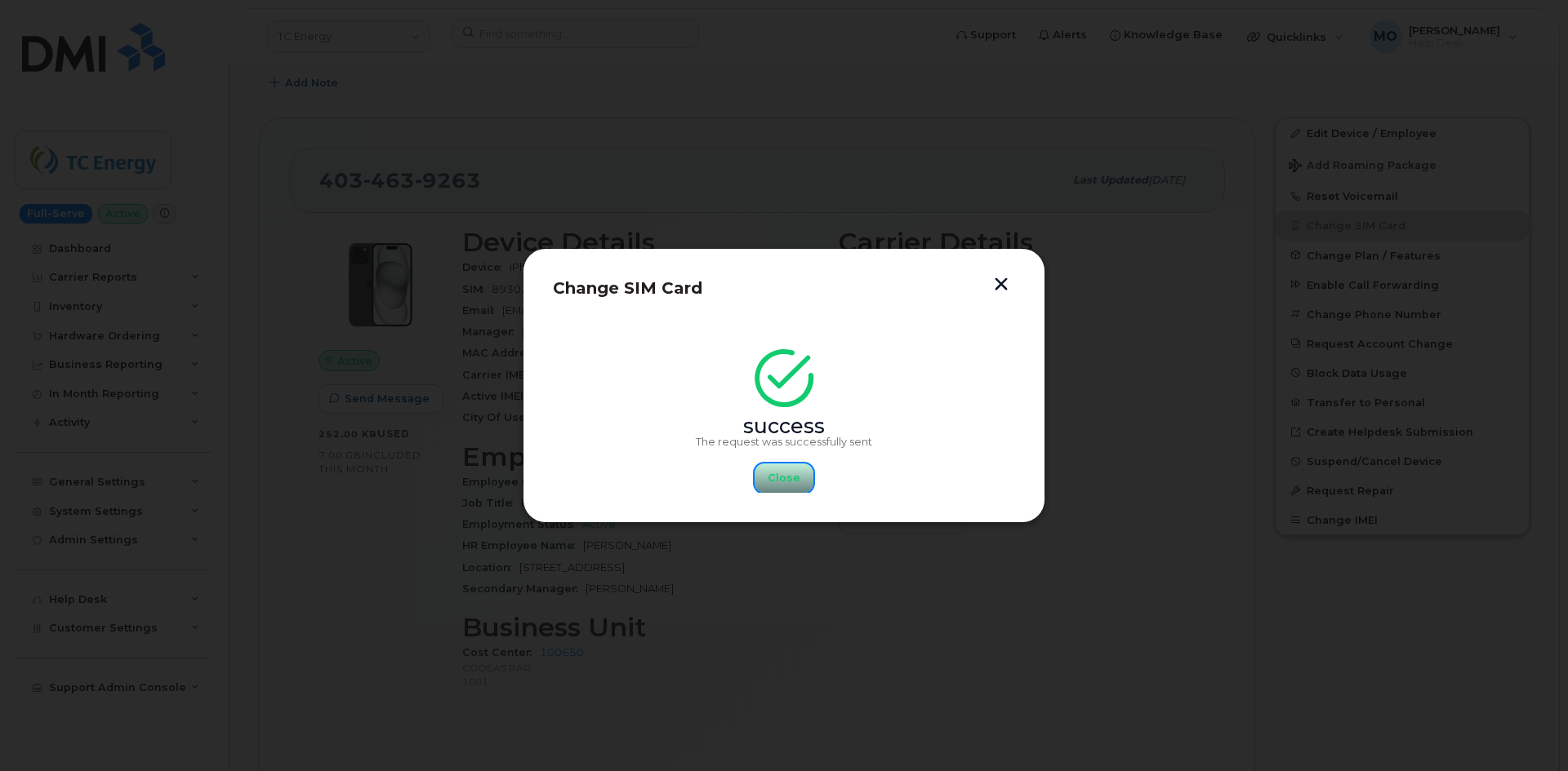
click at [780, 481] on span "Close" at bounding box center [784, 478] width 33 height 16
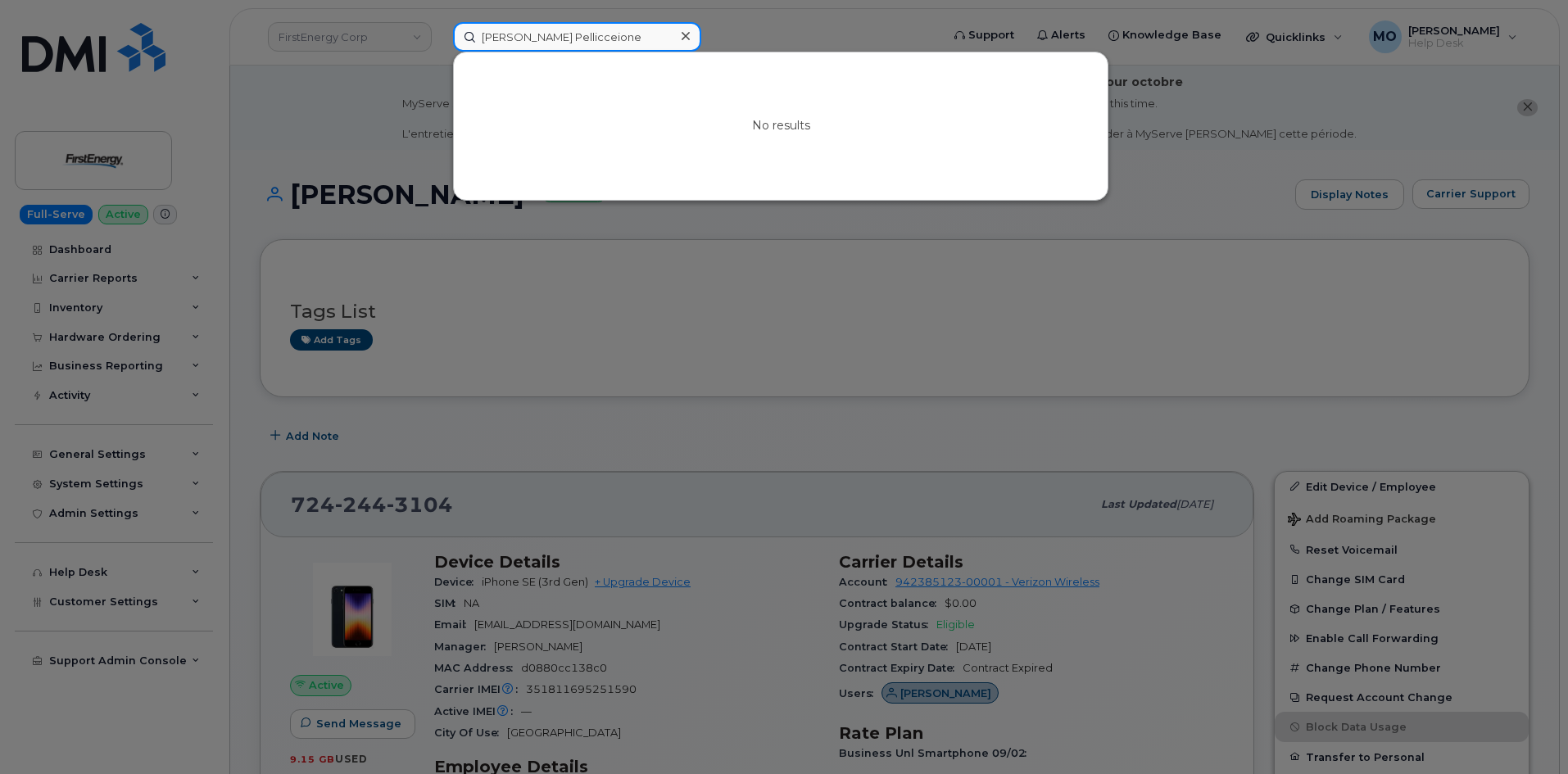
scroll to position [395, 0]
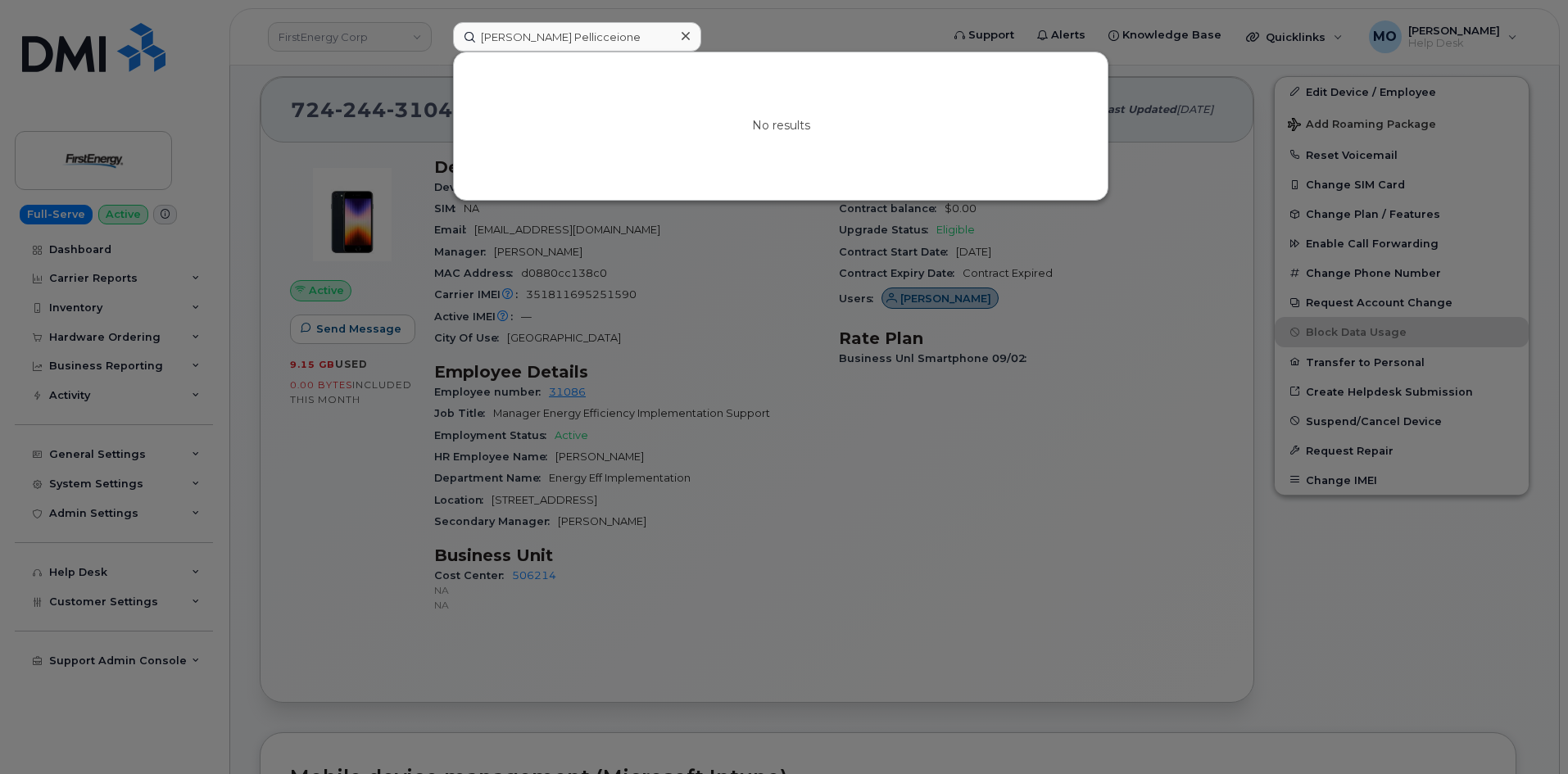
click at [510, 292] on div at bounding box center [784, 387] width 1568 height 774
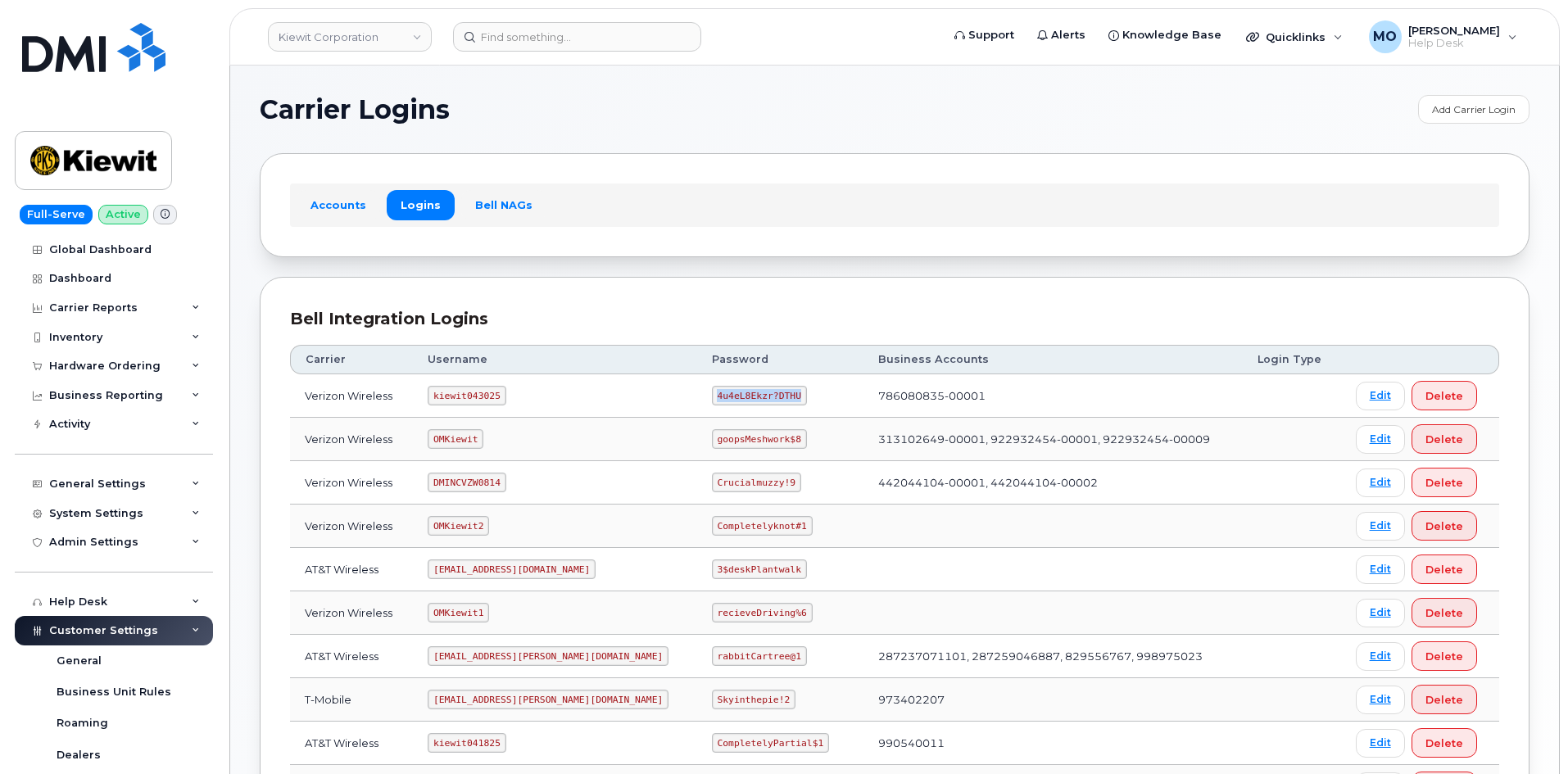
drag, startPoint x: 655, startPoint y: 398, endPoint x: 745, endPoint y: 387, distance: 90.7
click at [742, 390] on td "4u4eL8Ekzr?DTHU" at bounding box center [781, 396] width 167 height 44
copy code "4u4eL8Ekzr?DTHU"
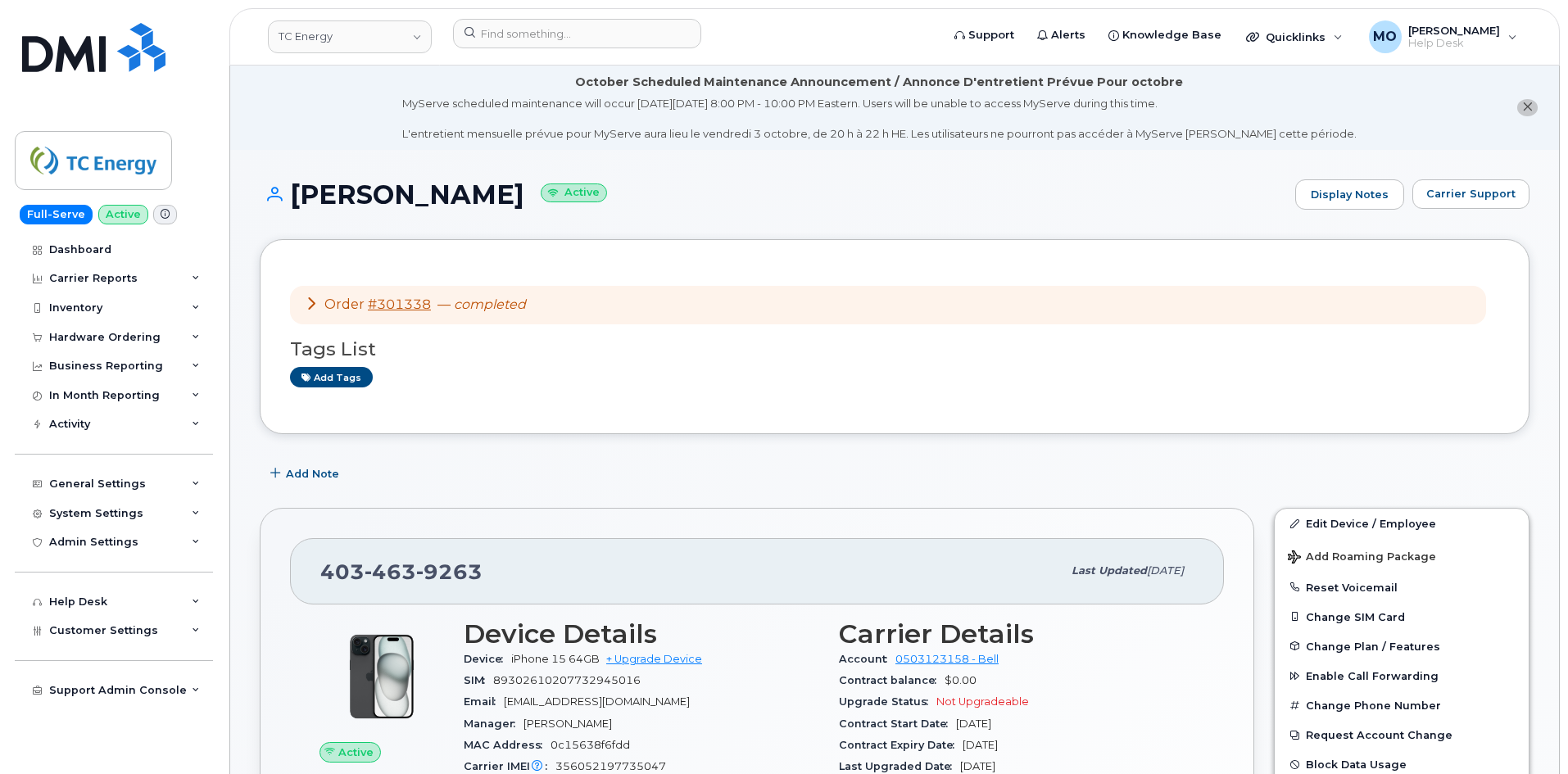
scroll to position [492, 0]
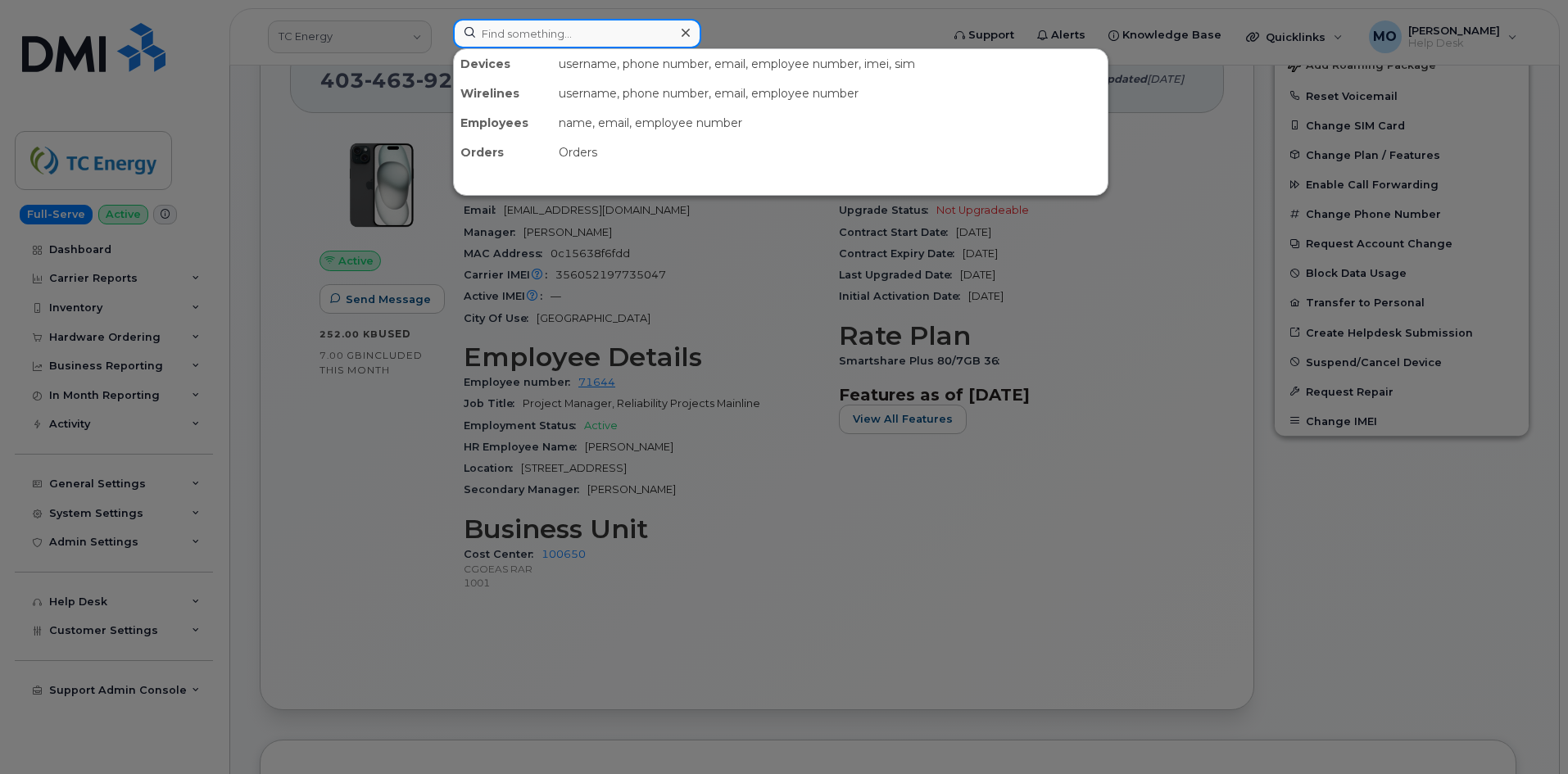
click at [603, 39] on input at bounding box center [577, 34] width 248 height 29
paste input "[PERSON_NAME]"
type input "[PERSON_NAME]"
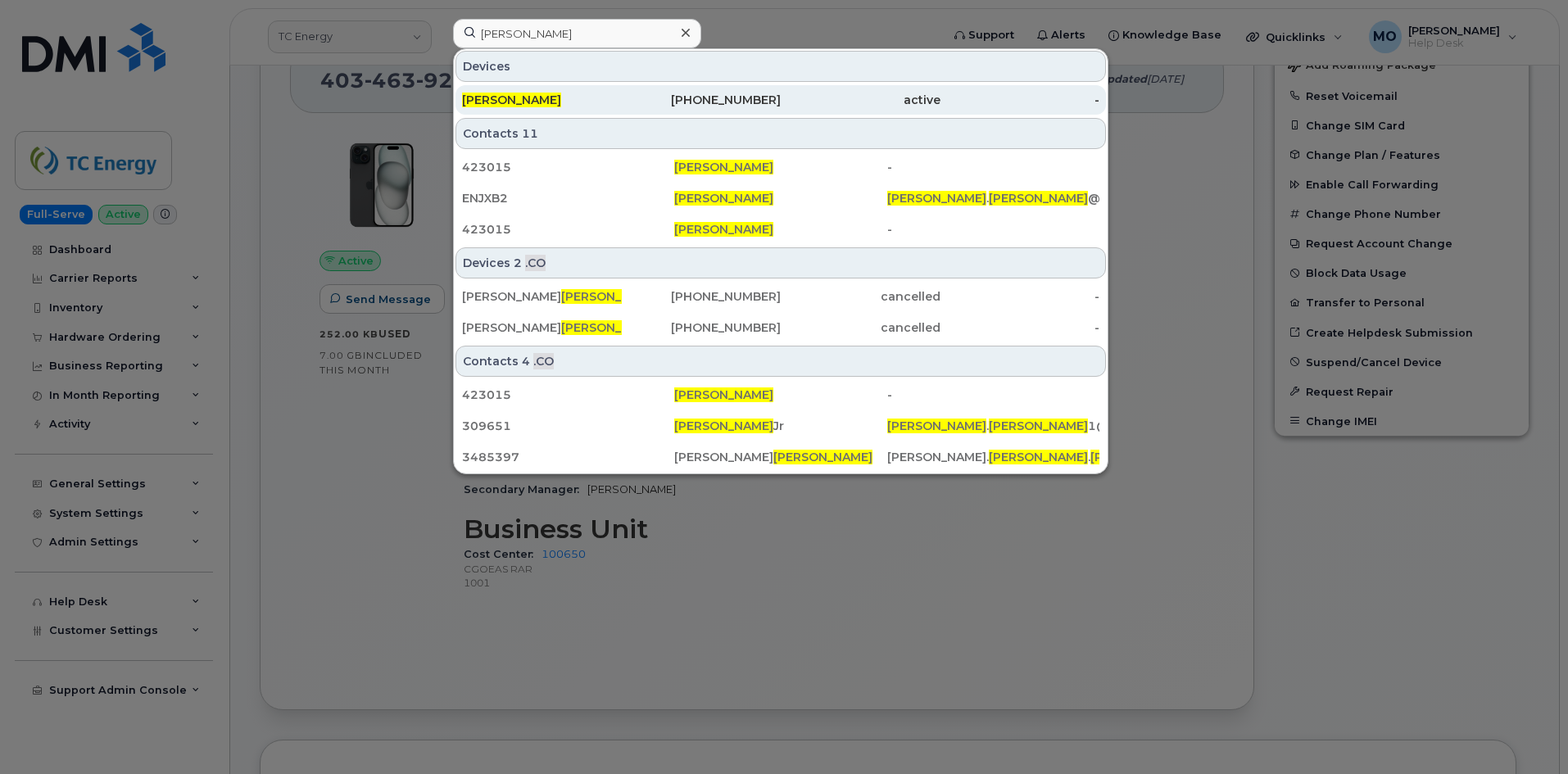
click at [652, 96] on div "[PHONE_NUMBER]" at bounding box center [702, 101] width 160 height 17
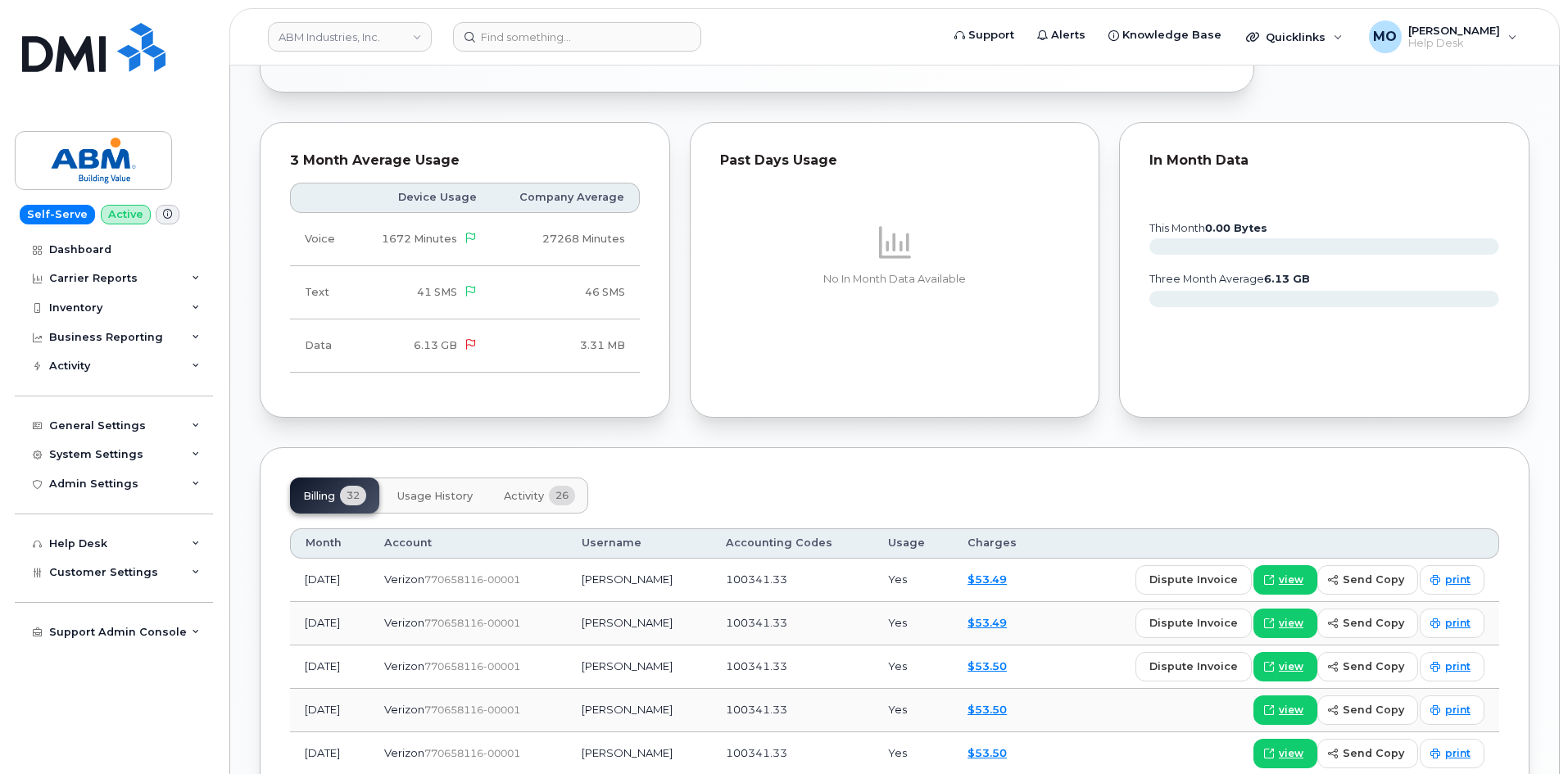
scroll to position [1148, 0]
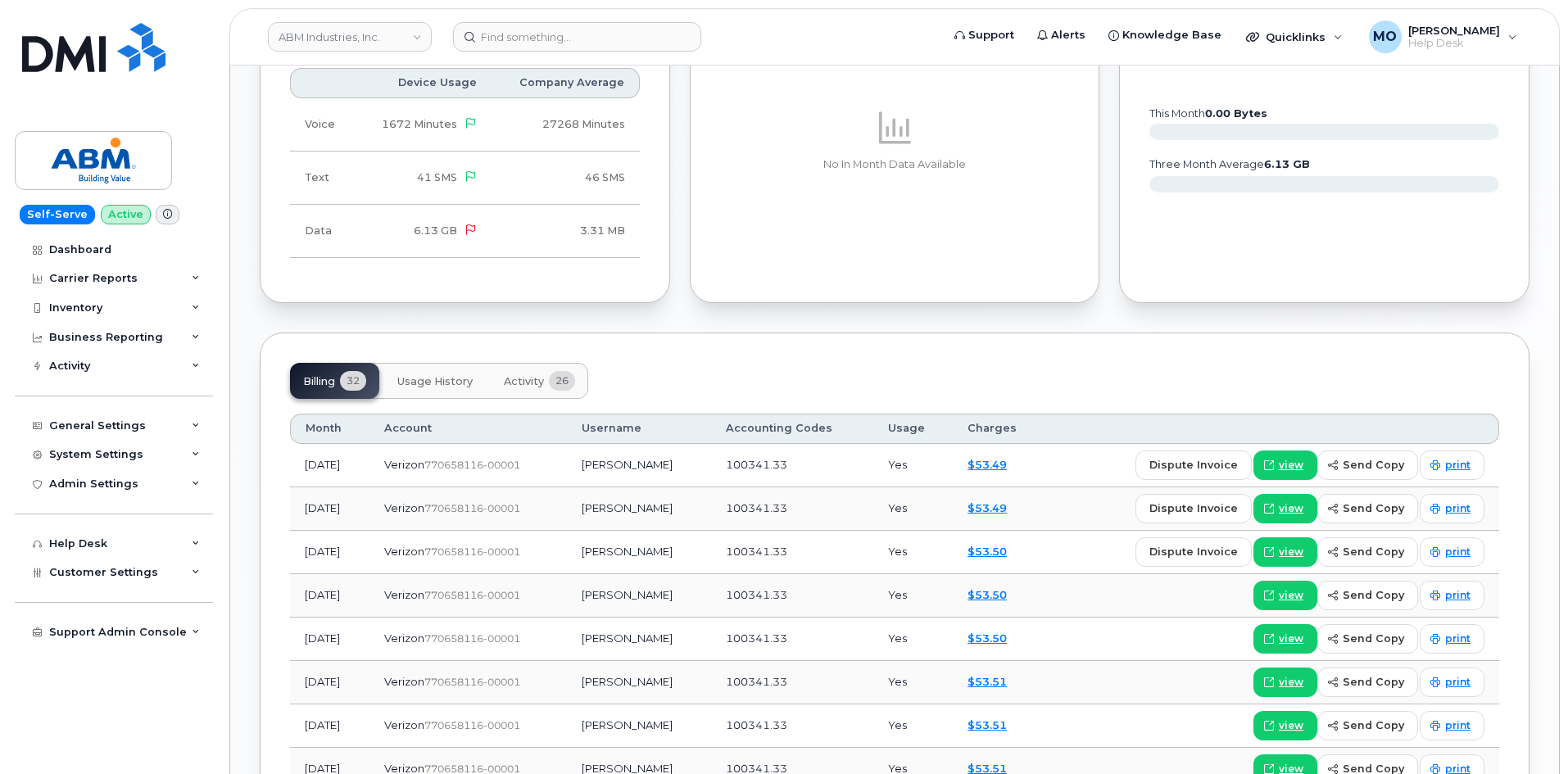
click at [529, 375] on span "Activity" at bounding box center [524, 382] width 40 height 13
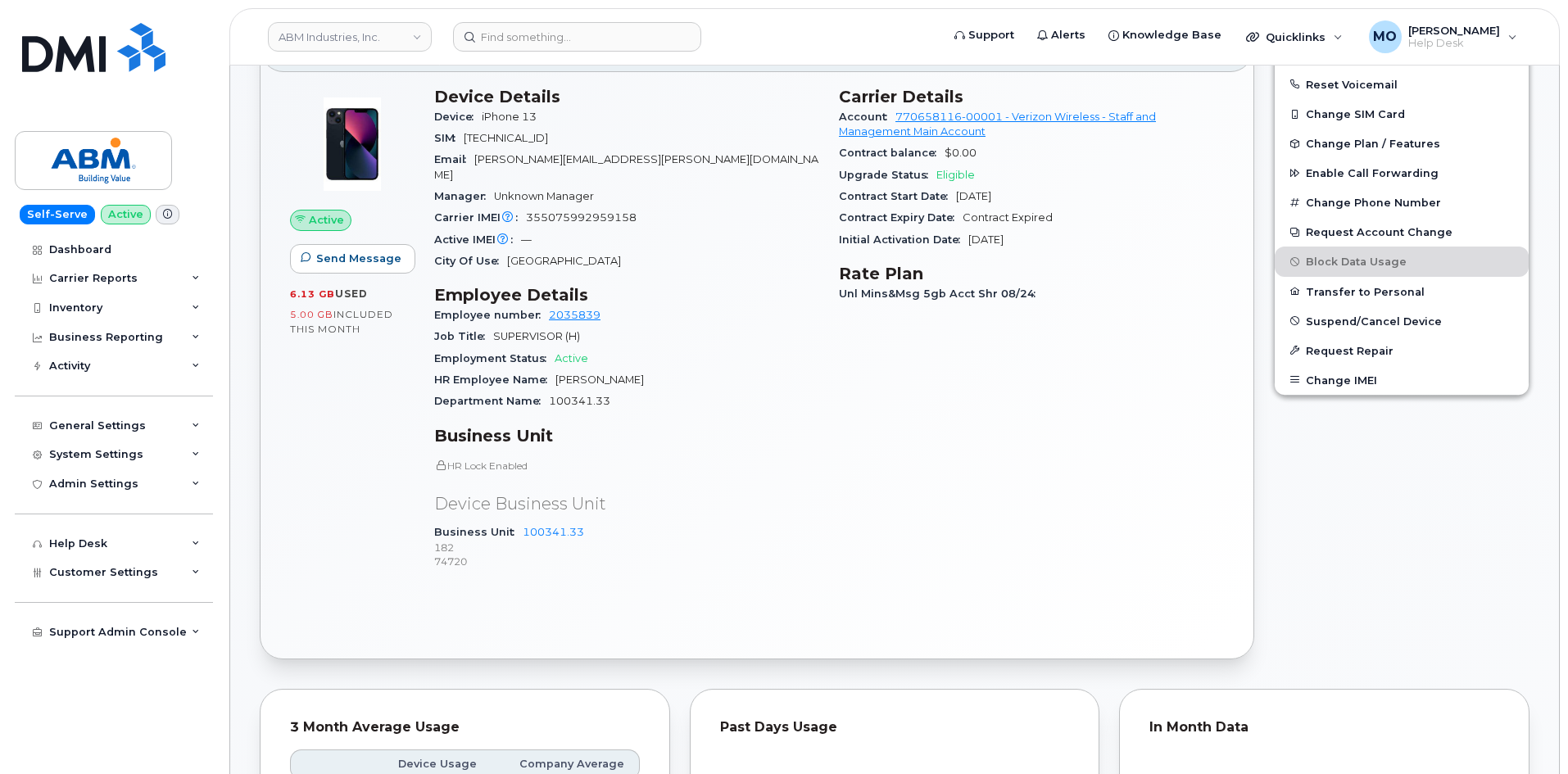
scroll to position [492, 0]
